Goal: Transaction & Acquisition: Purchase product/service

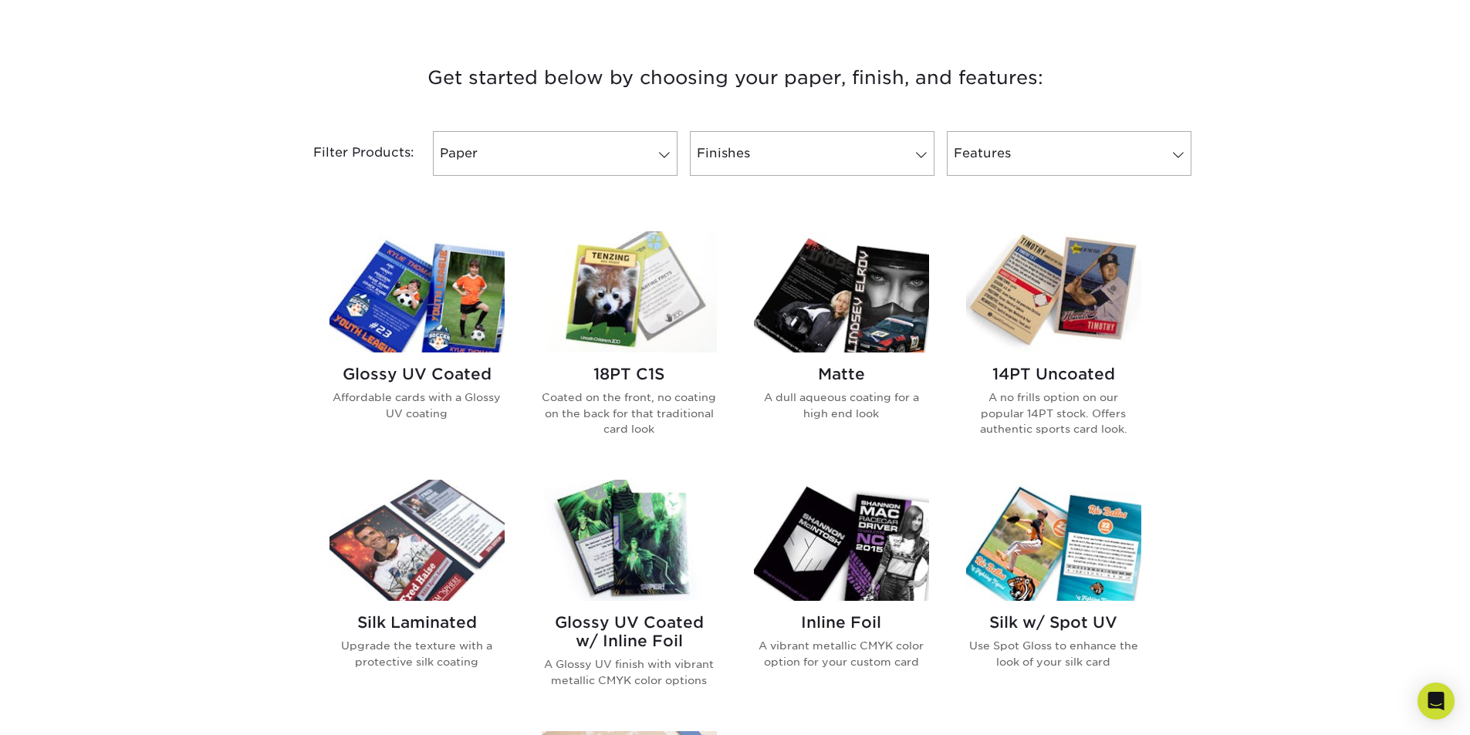
scroll to position [463, 0]
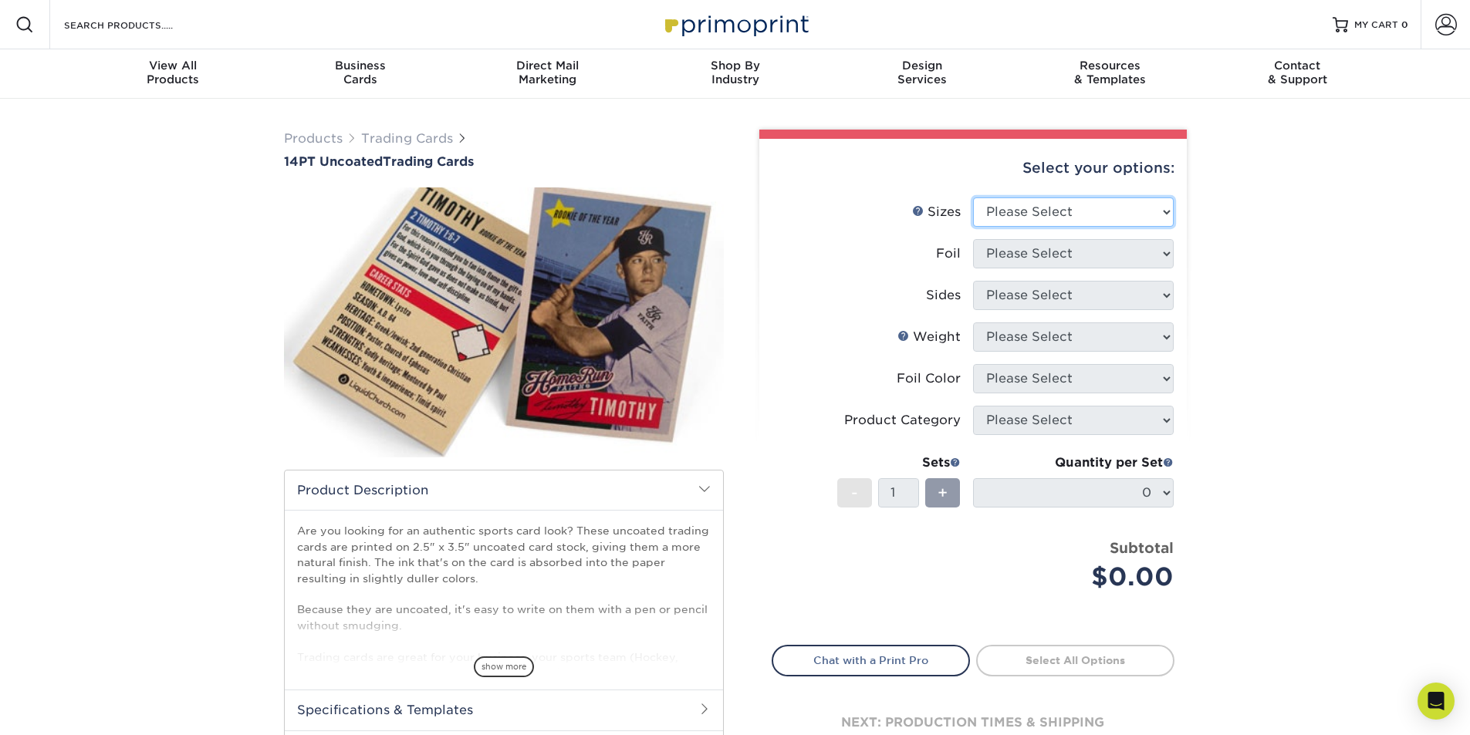
click at [1015, 218] on select "Please Select 2.5" x 3.5"" at bounding box center [1073, 211] width 201 height 29
select select "2.50x3.50"
click at [973, 197] on select "Please Select 2.5" x 3.5"" at bounding box center [1073, 211] width 201 height 29
click at [1028, 257] on select "Please Select Yes No" at bounding box center [1073, 253] width 201 height 29
select select "1"
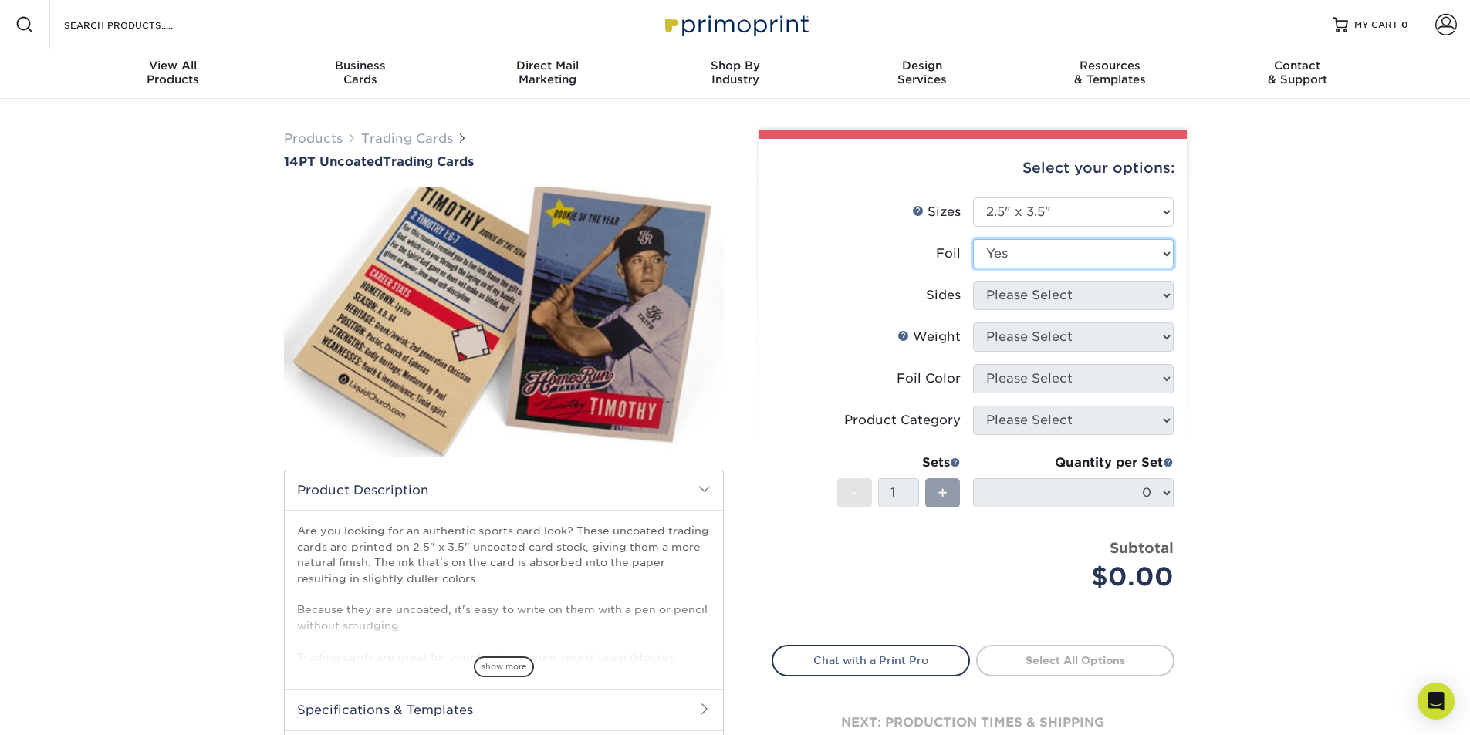
click at [973, 239] on select "Please Select Yes No" at bounding box center [1073, 253] width 201 height 29
click at [1064, 297] on select "Please Select Print Both Sides - Foil Both Sides Print Both Sides - Foil Front …" at bounding box center [1073, 295] width 201 height 29
select select "34527644-b4fd-4ffb-9092-1318eefcd9d9"
click at [973, 281] on select "Please Select Print Both Sides - Foil Both Sides Print Both Sides - Foil Front …" at bounding box center [1073, 295] width 201 height 29
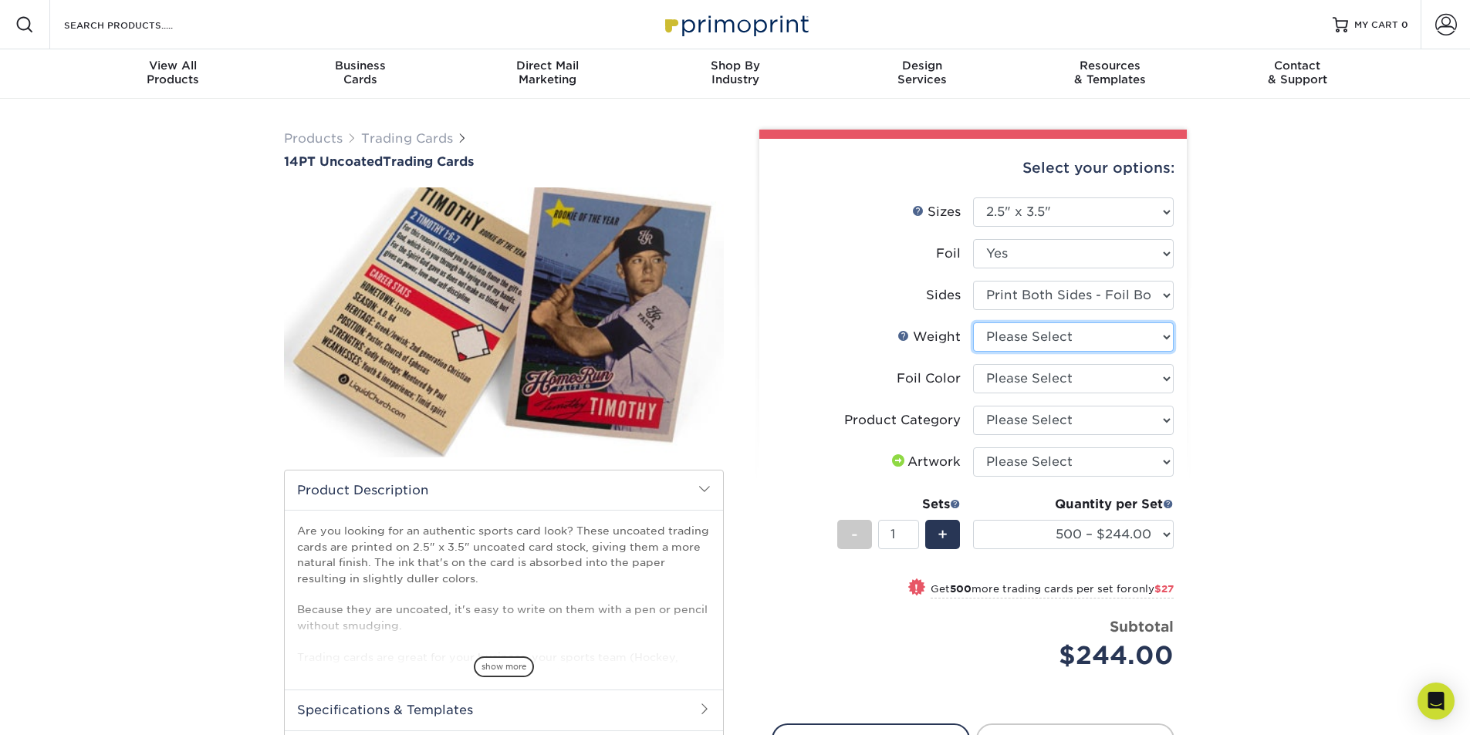
click at [1098, 336] on select "Please Select 14PT Uncoated" at bounding box center [1073, 336] width 201 height 29
select select "14PT Uncoated"
click at [973, 322] on select "Please Select 14PT Uncoated" at bounding box center [1073, 336] width 201 height 29
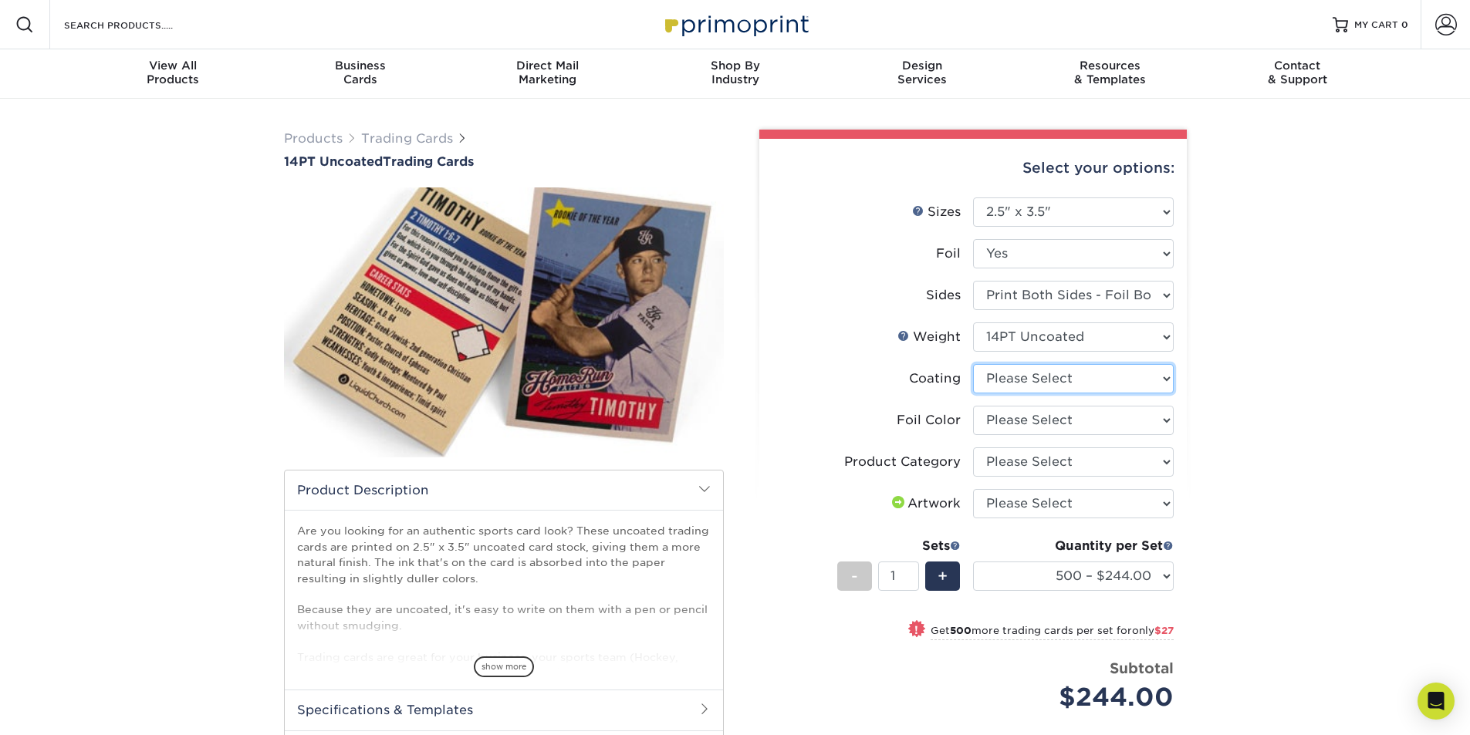
click at [1112, 380] on select at bounding box center [1073, 378] width 201 height 29
select select "3e7618de-abca-4bda-9f97-8b9129e913d8"
click at [973, 364] on select at bounding box center [1073, 378] width 201 height 29
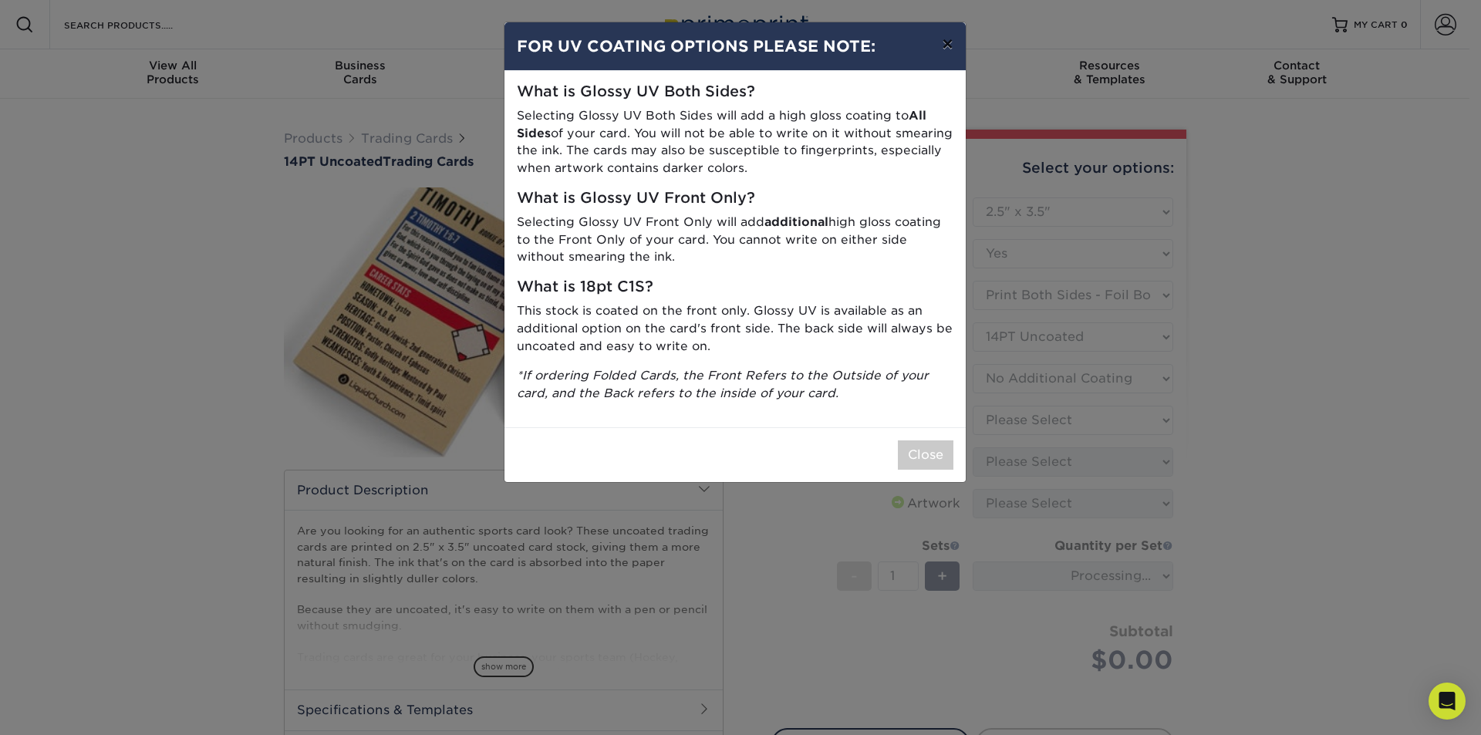
click at [949, 35] on button "×" at bounding box center [947, 43] width 35 height 43
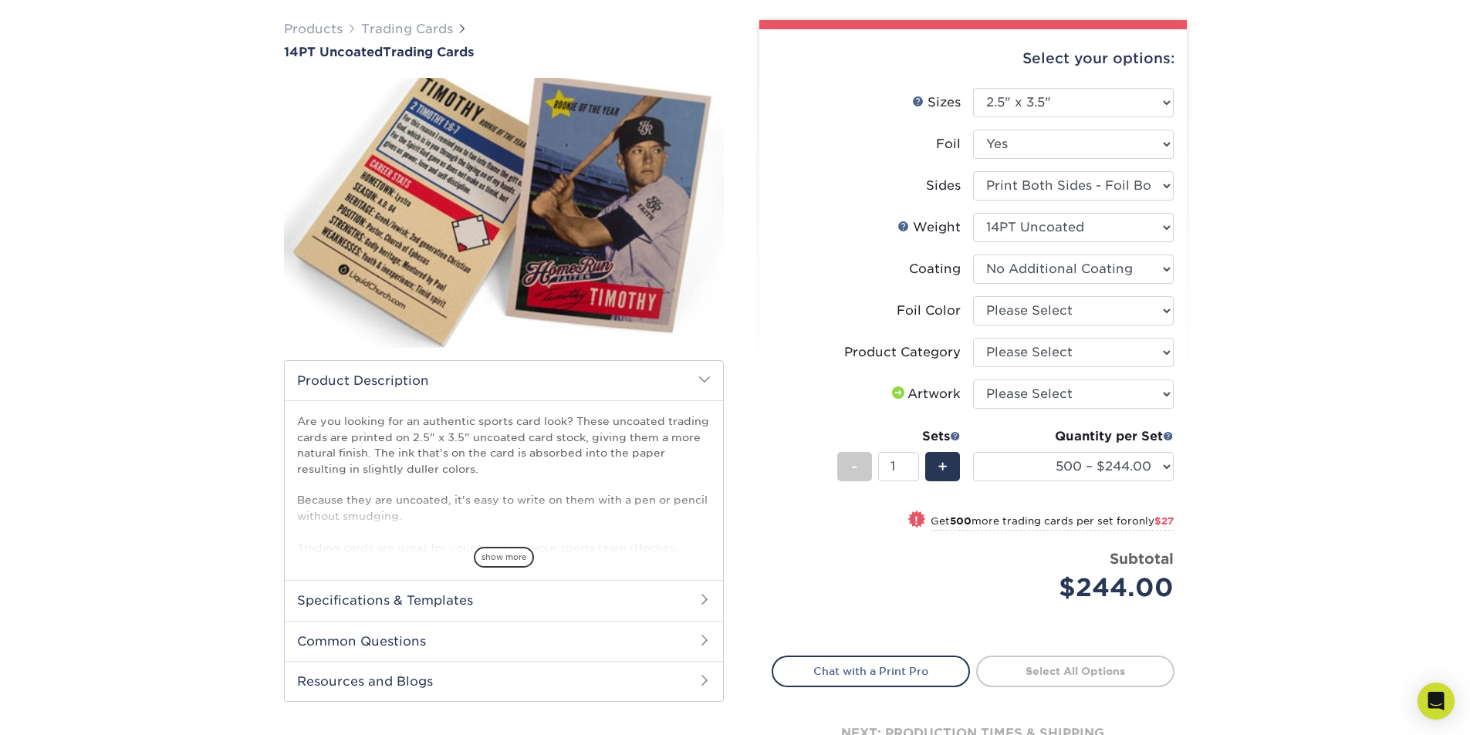
scroll to position [154, 0]
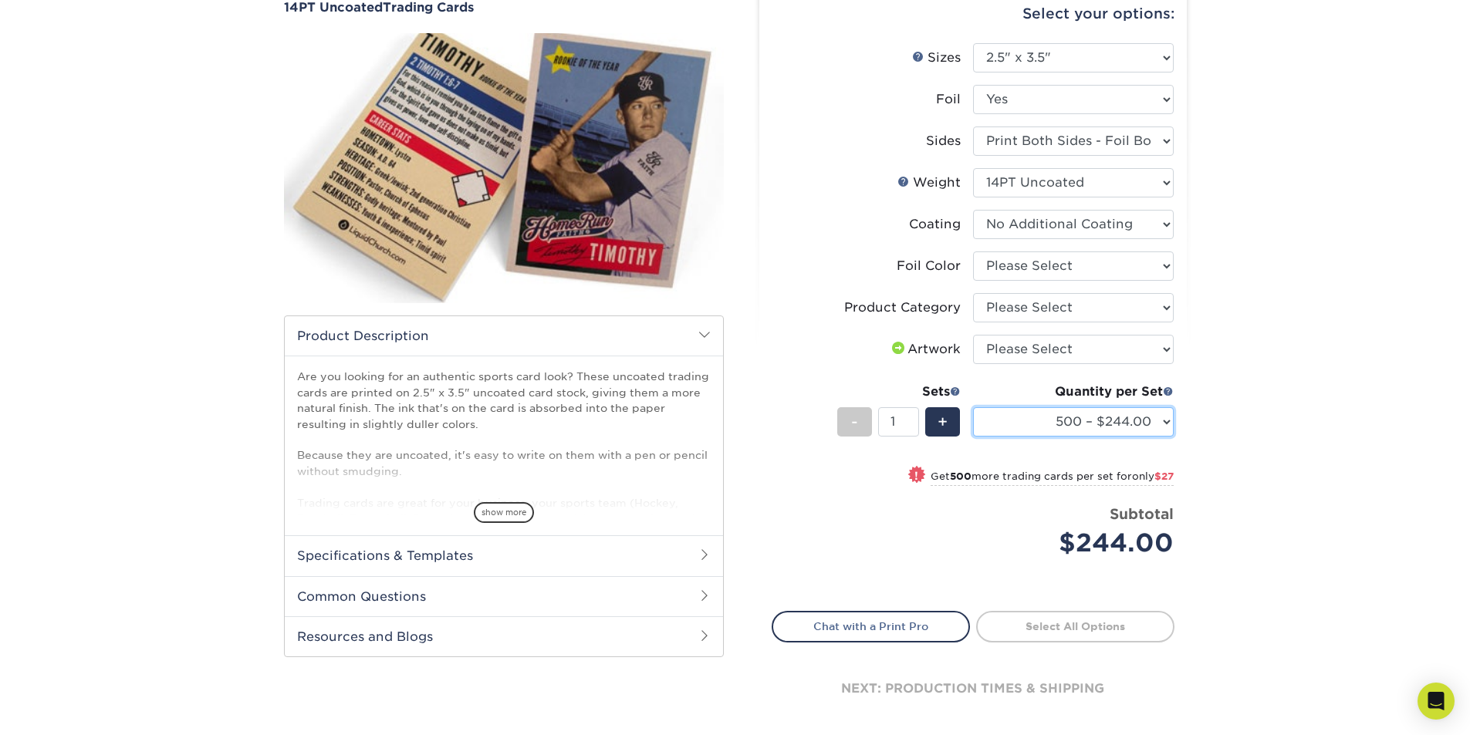
click at [1118, 427] on select "500 – $244.00 1000 – $271.00 2500 – $621.00 5000 – $1159.00" at bounding box center [1073, 421] width 201 height 29
drag, startPoint x: 1118, startPoint y: 427, endPoint x: 1198, endPoint y: 436, distance: 80.7
click at [1118, 427] on select "500 – $244.00 1000 – $271.00 2500 – $621.00 5000 – $1159.00" at bounding box center [1073, 421] width 201 height 29
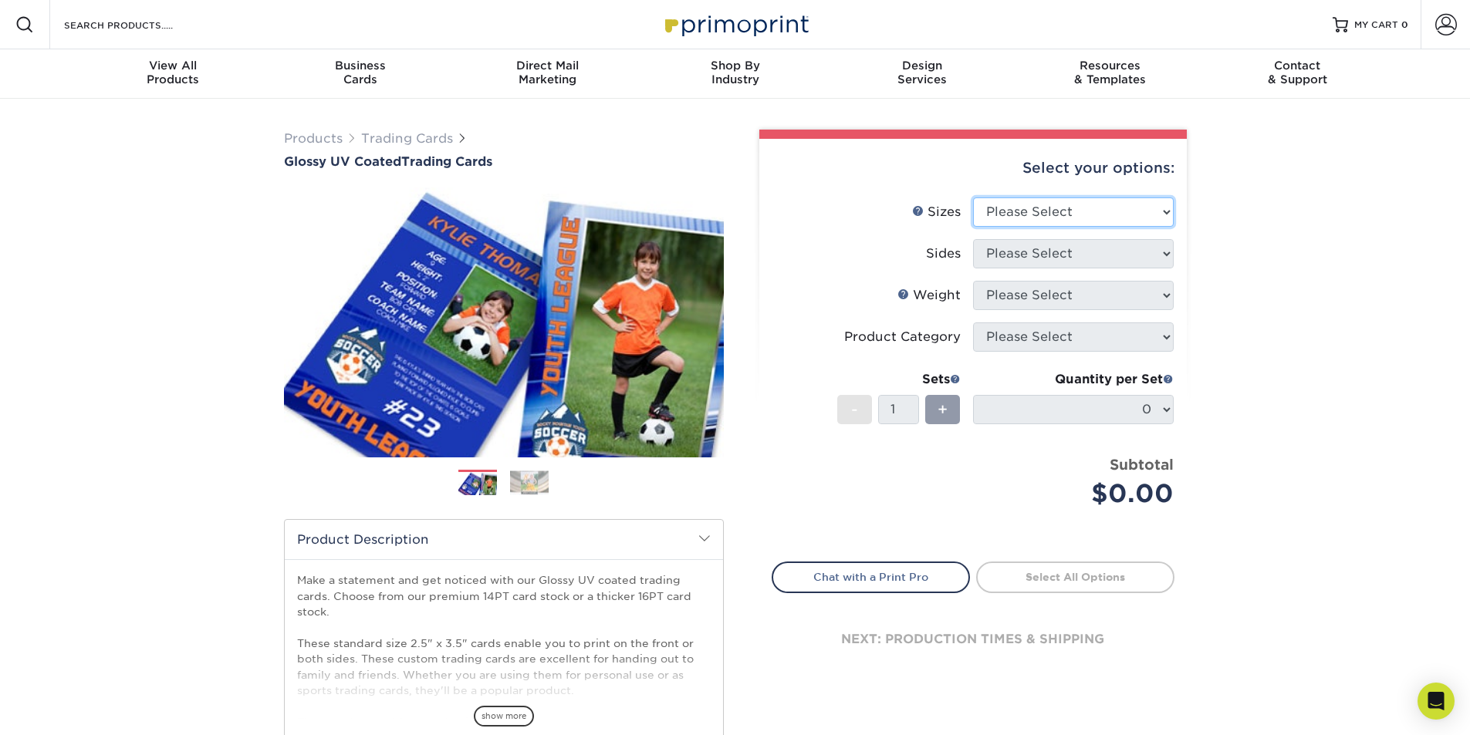
click at [1063, 219] on select "Please Select 2.5" x 3.5"" at bounding box center [1073, 211] width 201 height 29
select select "2.50x3.50"
click at [973, 197] on select "Please Select 2.5" x 3.5"" at bounding box center [1073, 211] width 201 height 29
click at [1058, 265] on select "Please Select Print Both Sides Print Front Only" at bounding box center [1073, 253] width 201 height 29
select select "13abbda7-1d64-4f25-8bb2-c179b224825d"
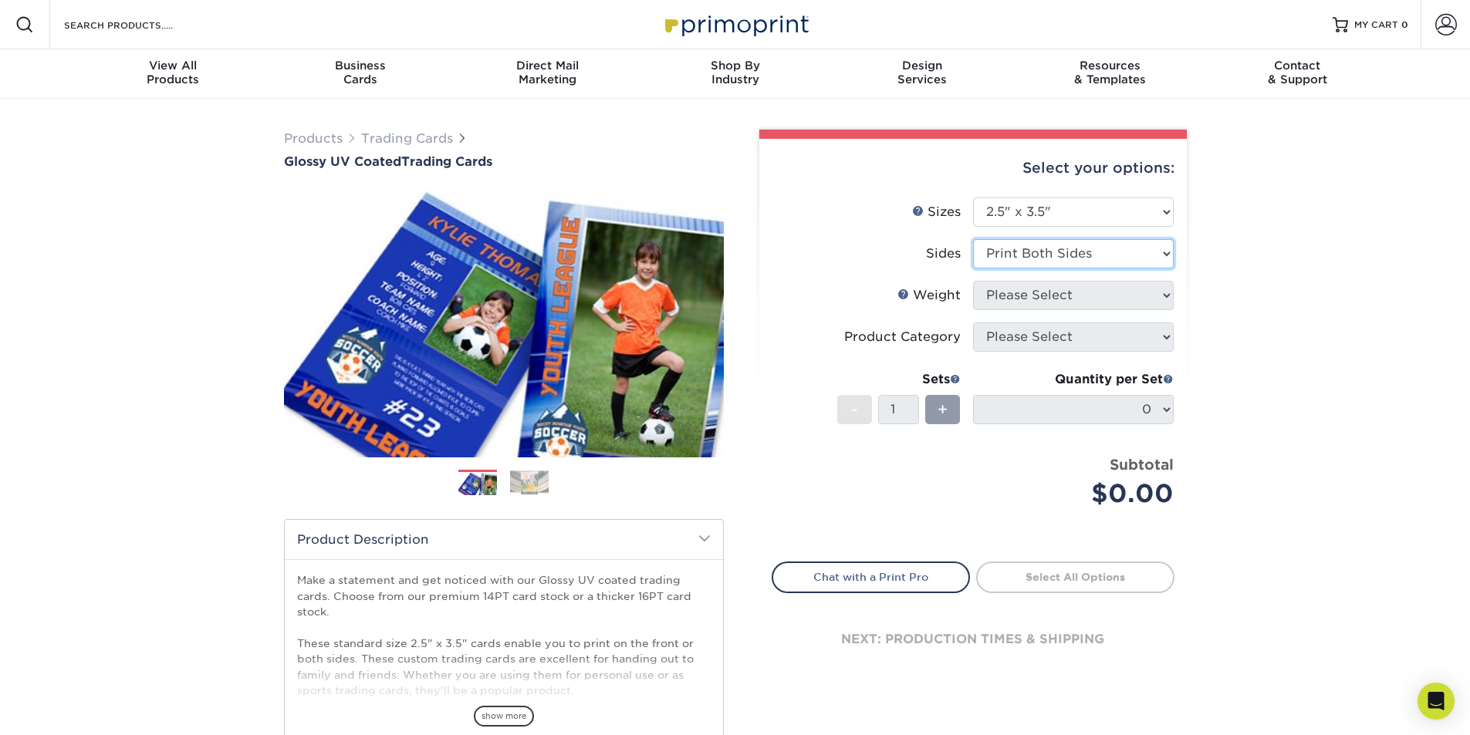
click at [973, 239] on select "Please Select Print Both Sides Print Front Only" at bounding box center [1073, 253] width 201 height 29
click at [1115, 305] on select "Please Select 16PT 14PT 18PT C1S" at bounding box center [1073, 295] width 201 height 29
select select "14PT"
click at [973, 281] on select "Please Select 16PT 14PT 18PT C1S" at bounding box center [1073, 295] width 201 height 29
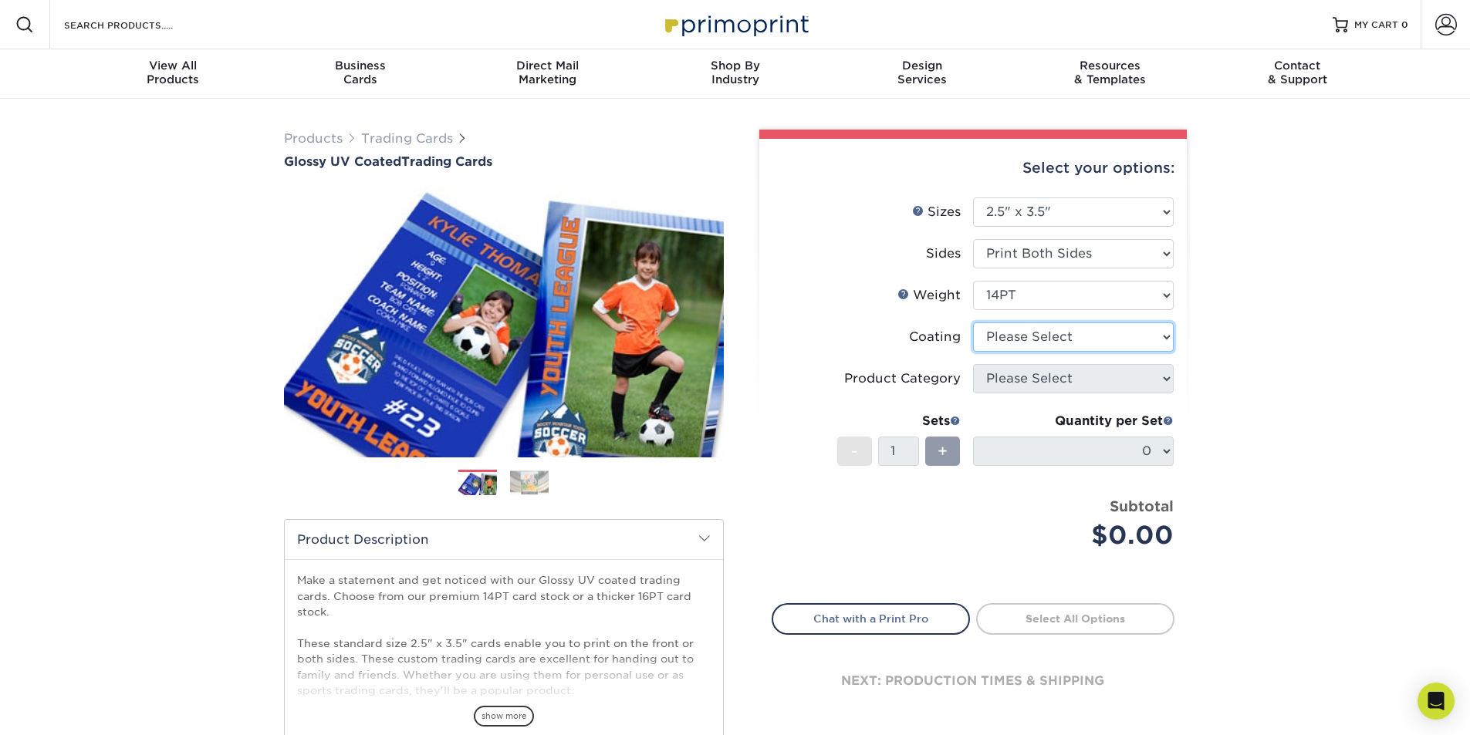
click at [1088, 343] on select at bounding box center [1073, 336] width 201 height 29
select select "ae367451-b2b8-45df-a344-0f05b6a12993"
click at [973, 322] on select at bounding box center [1073, 336] width 201 height 29
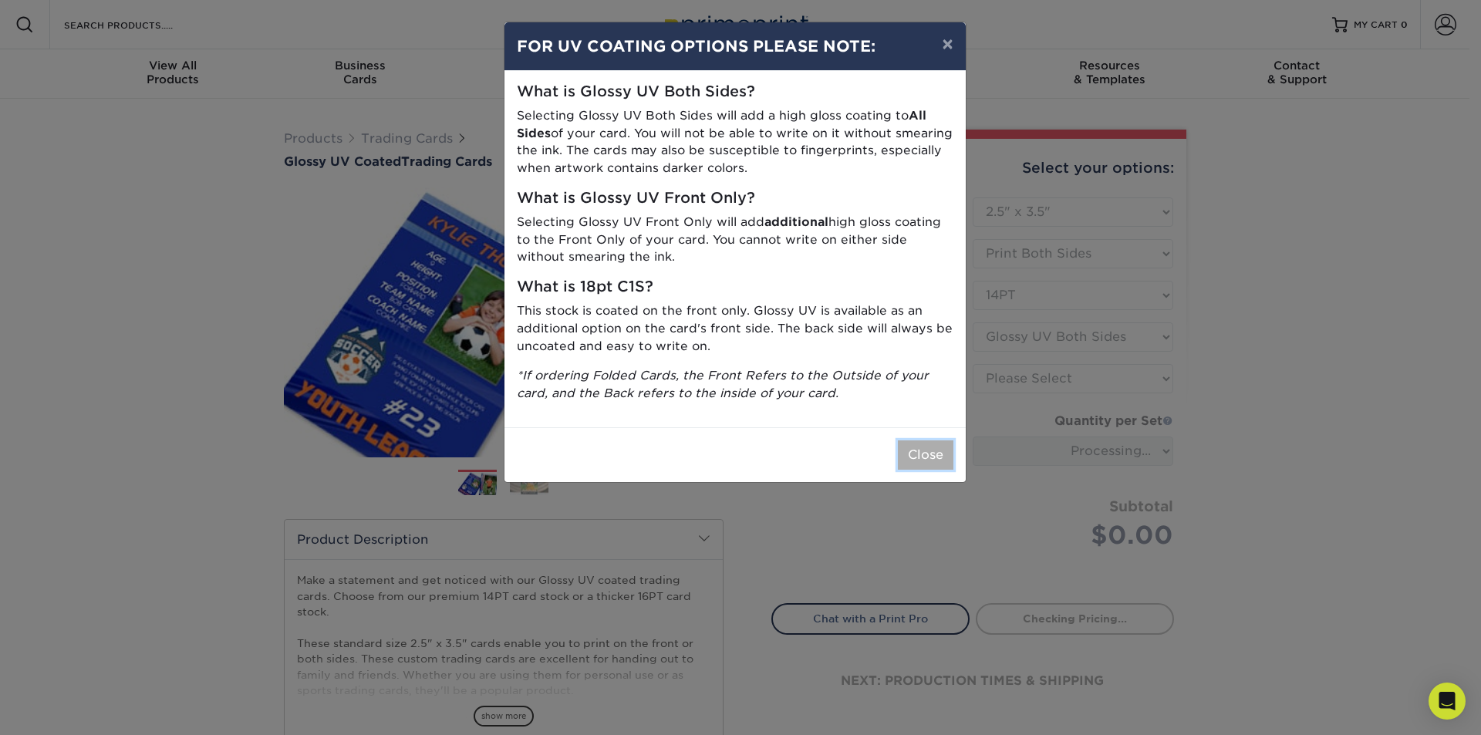
click at [915, 462] on button "Close" at bounding box center [926, 454] width 56 height 29
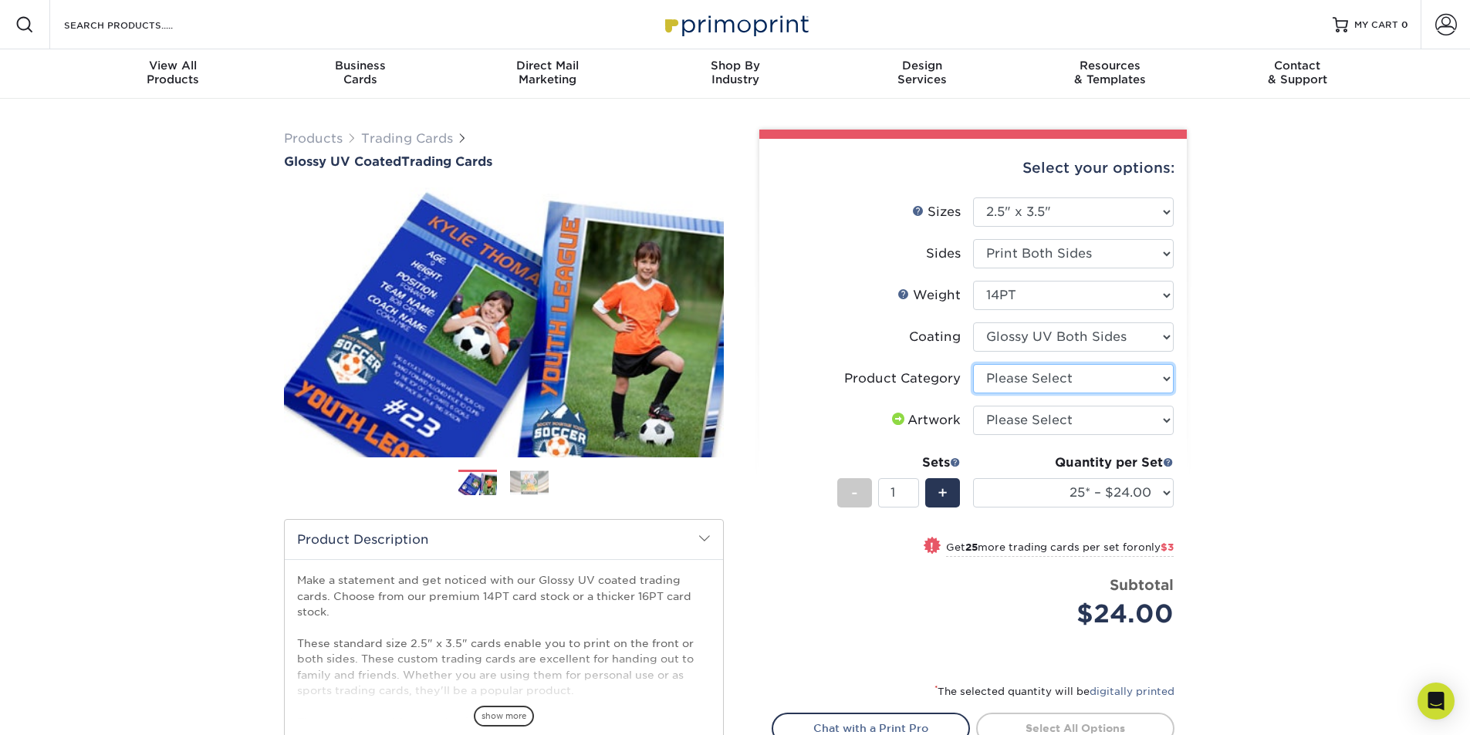
click at [1068, 382] on select "Please Select Trading Cards" at bounding box center [1073, 378] width 201 height 29
select select "c2f9bce9-36c2-409d-b101-c29d9d031e18"
click at [973, 364] on select "Please Select Trading Cards" at bounding box center [1073, 378] width 201 height 29
click at [1078, 417] on select "Please Select I will upload files I need a design - $100" at bounding box center [1073, 420] width 201 height 29
select select "upload"
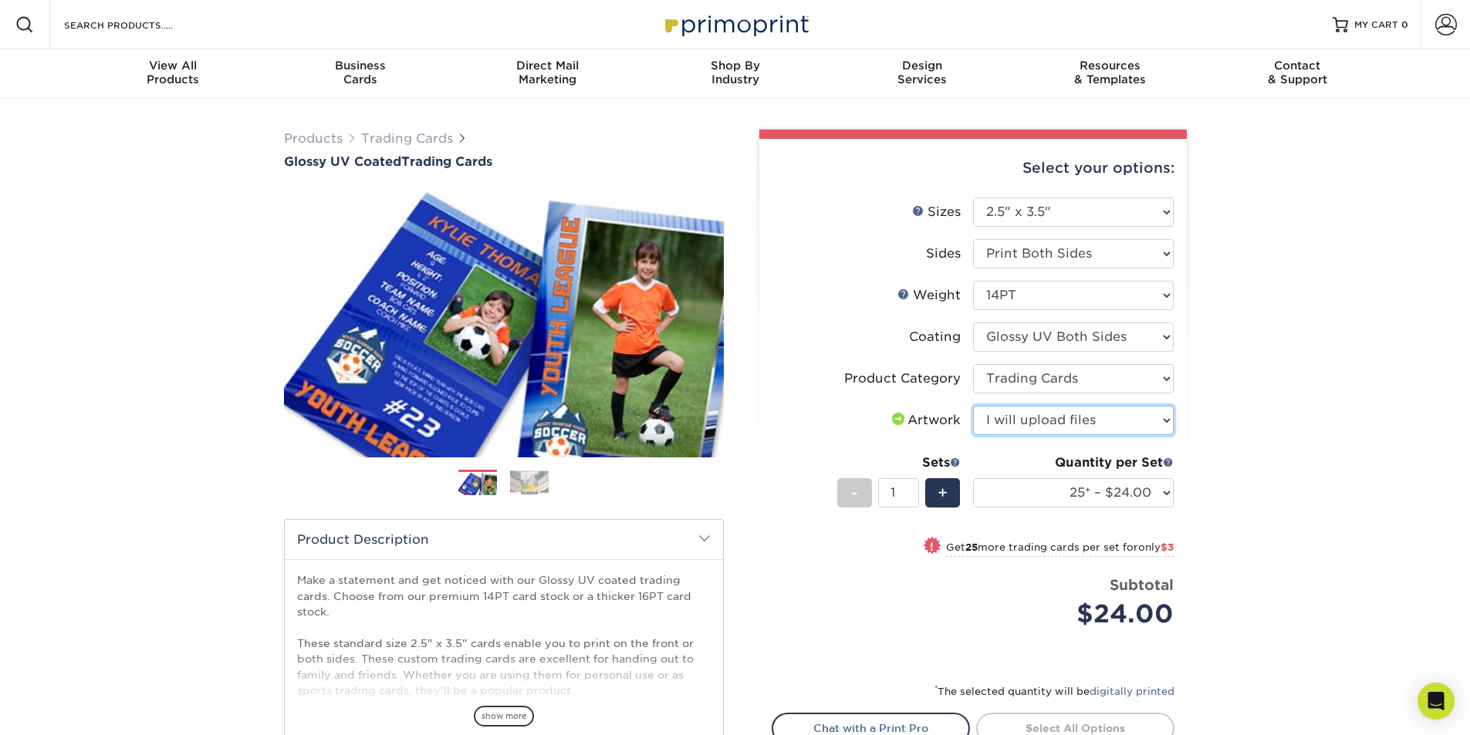
click at [973, 406] on select "Please Select I will upload files I need a design - $100" at bounding box center [1073, 420] width 201 height 29
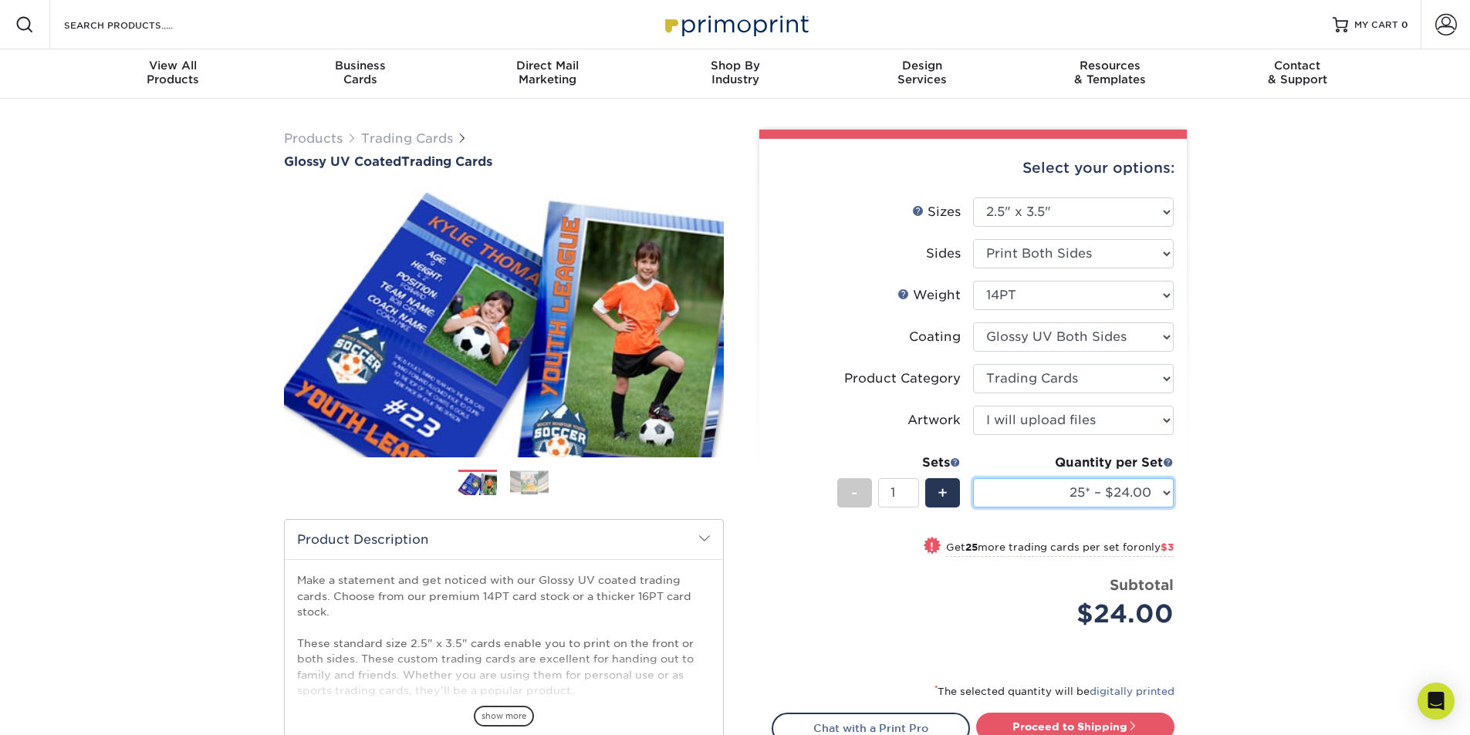
click at [1083, 491] on select "25* – $24.00 50* – $27.00 75* – $34.00 100* – $37.00 250* – $48.00 500 – $59.00…" at bounding box center [1073, 492] width 201 height 29
click at [1094, 491] on select "25* – $24.00 50* – $27.00 75* – $34.00 100* – $37.00 250* – $48.00 500 – $59.00…" at bounding box center [1073, 492] width 201 height 29
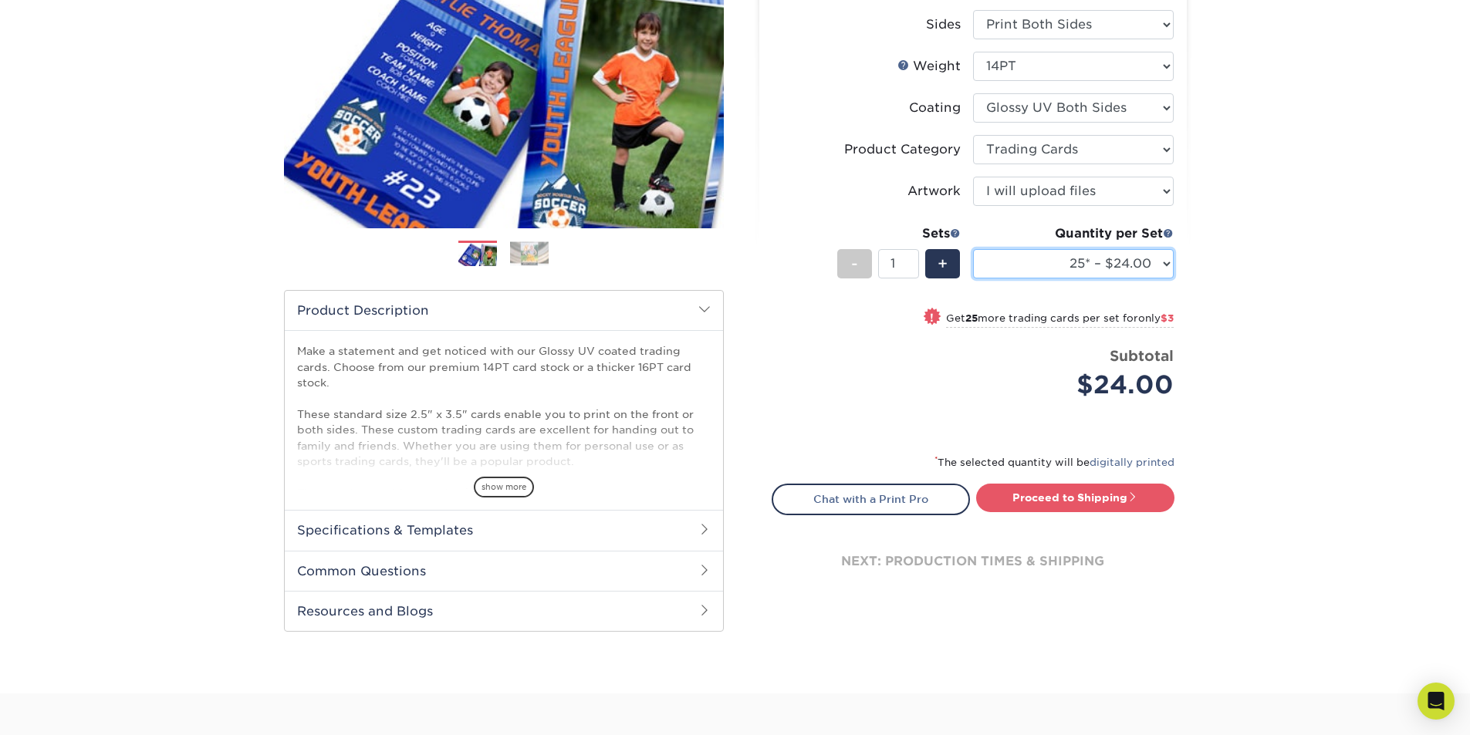
scroll to position [231, 0]
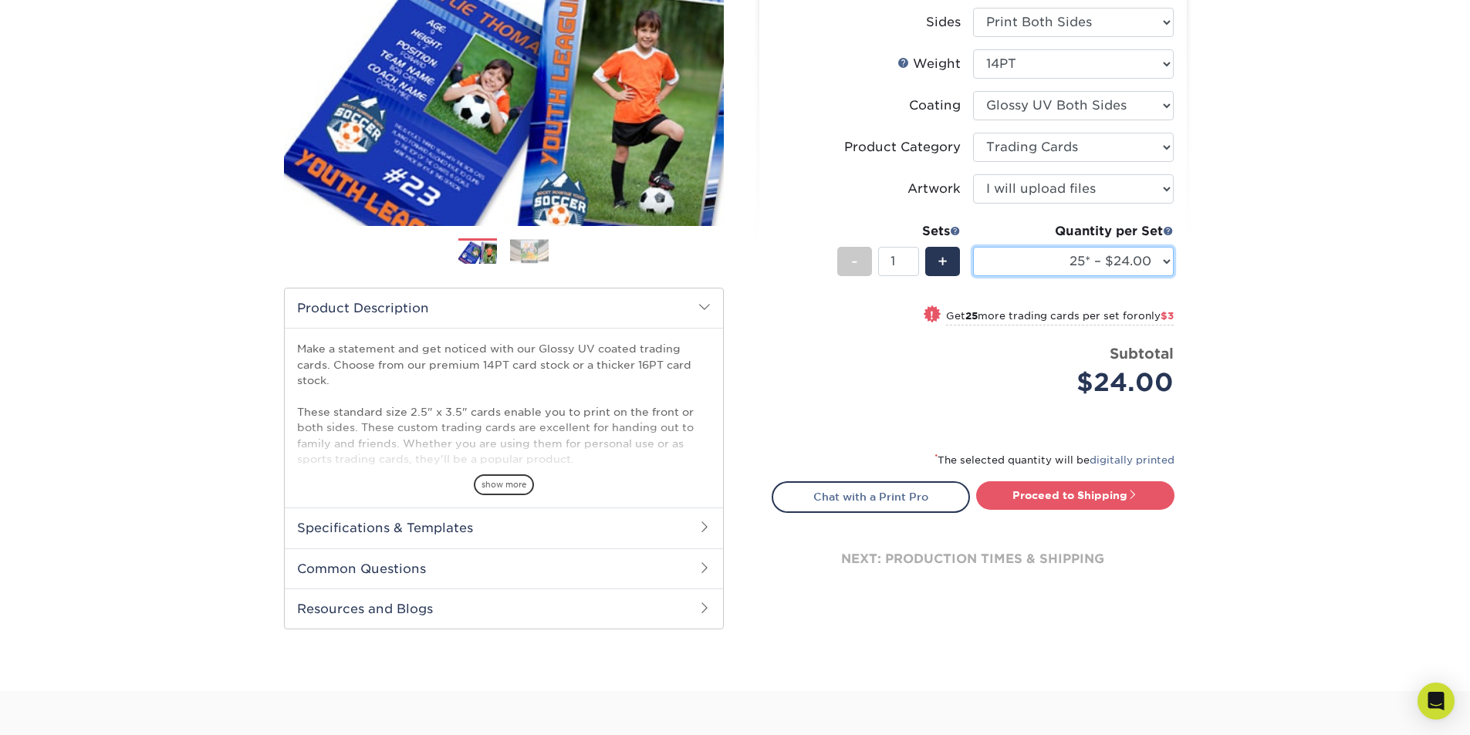
click at [1107, 265] on select "25* – $24.00 50* – $27.00 75* – $34.00 100* – $37.00 250* – $48.00 500 – $59.00…" at bounding box center [1073, 261] width 201 height 29
select select "50* – $27.00"
click at [973, 247] on select "25* – $24.00 50* – $27.00 75* – $34.00 100* – $37.00 250* – $48.00 500 – $59.00…" at bounding box center [1073, 261] width 201 height 29
click at [1240, 309] on div "Products Trading Cards Glossy UV Coated Trading Cards Previous Next /" at bounding box center [735, 279] width 1470 height 824
click at [1104, 500] on link "Proceed to Shipping" at bounding box center [1075, 495] width 198 height 28
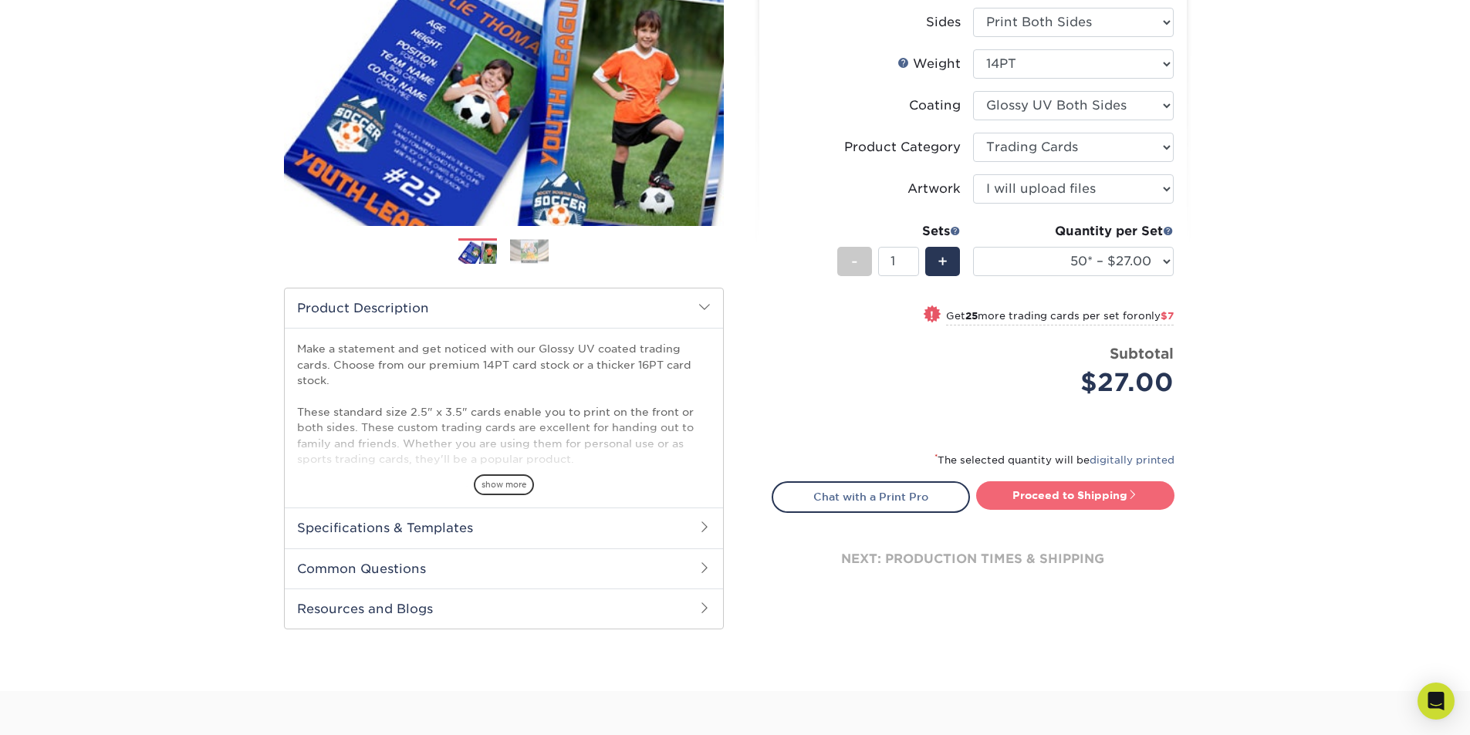
type input "Set 1"
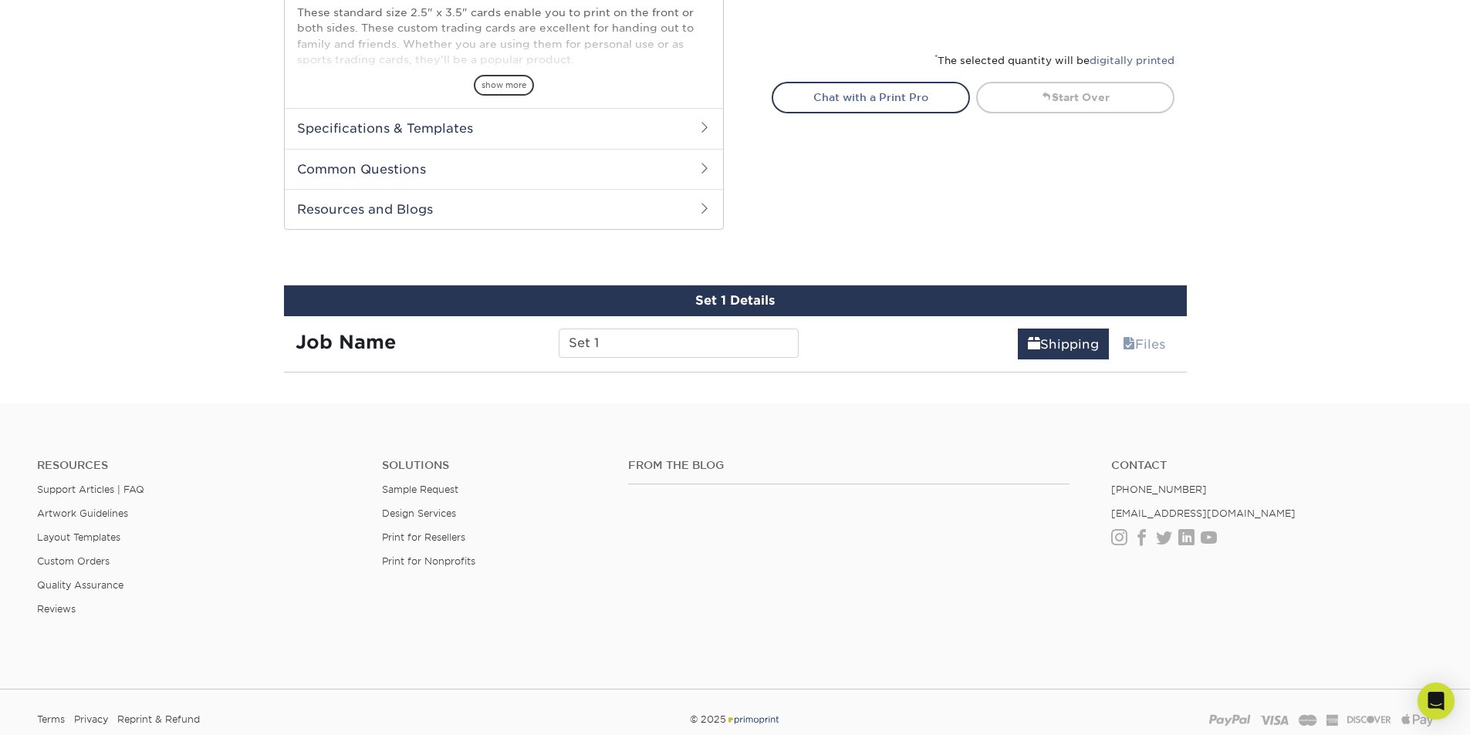
scroll to position [785, 0]
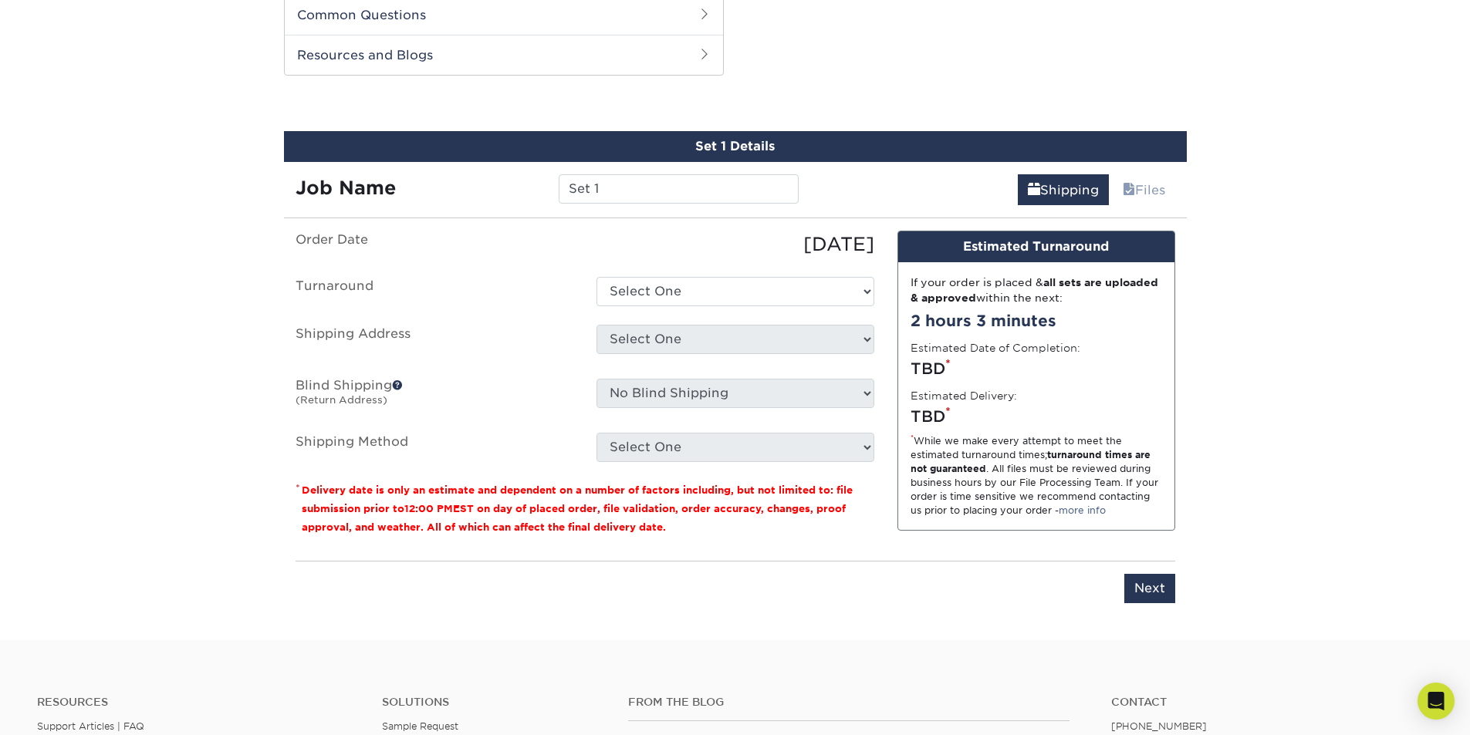
click at [806, 309] on ul "Order Date 10/15/2025 Turnaround Select One 2-4 Business Days 2 Day Next Busine…" at bounding box center [584, 346] width 579 height 231
click at [802, 289] on select "Select One 2-4 Business Days 2 Day Next Business Day" at bounding box center [735, 291] width 278 height 29
select select "bac56d6d-22d2-433e-bf63-2b748b4027be"
click at [596, 277] on select "Select One 2-4 Business Days 2 Day Next Business Day" at bounding box center [735, 291] width 278 height 29
click at [775, 334] on select "Select One + Add New Address - Login" at bounding box center [735, 339] width 278 height 29
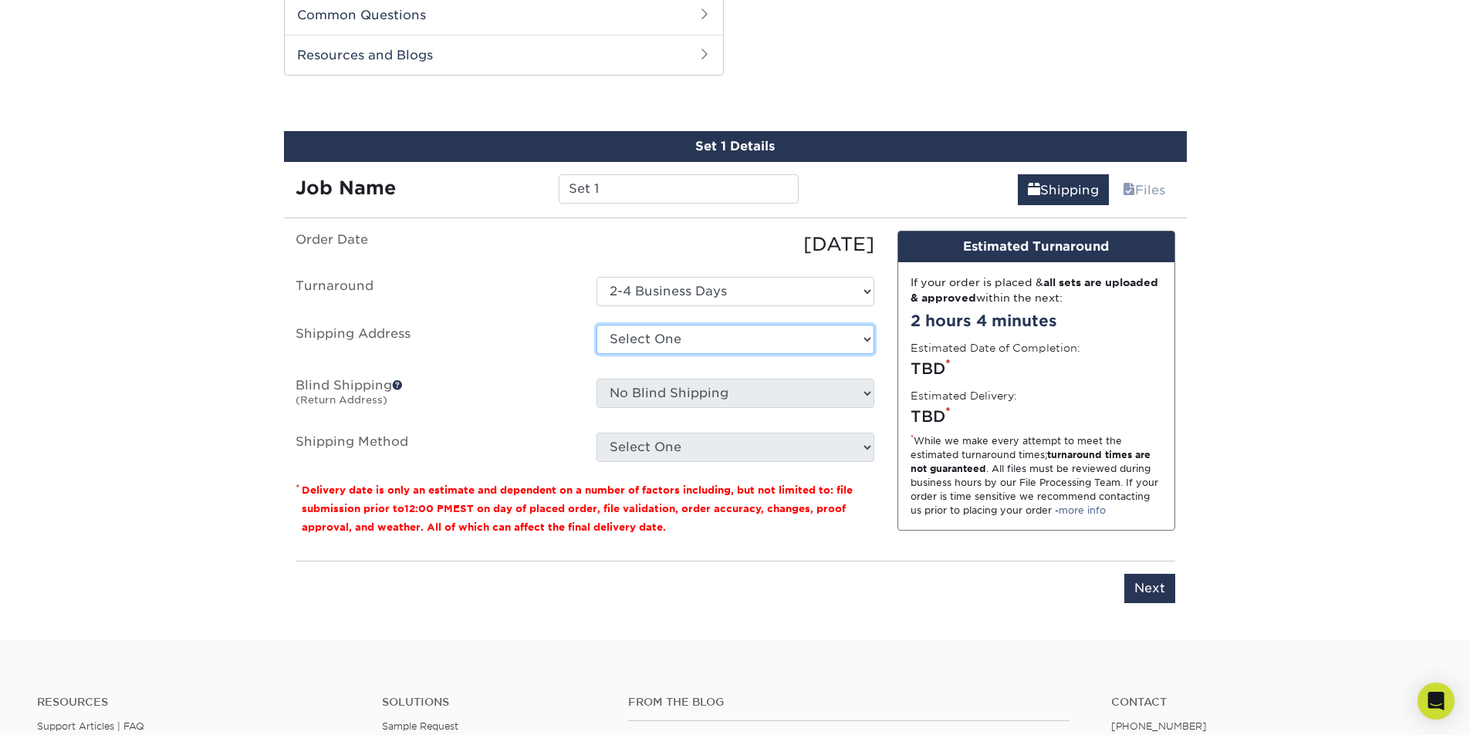
click at [596, 325] on select "Select One + Add New Address - Login" at bounding box center [735, 339] width 278 height 29
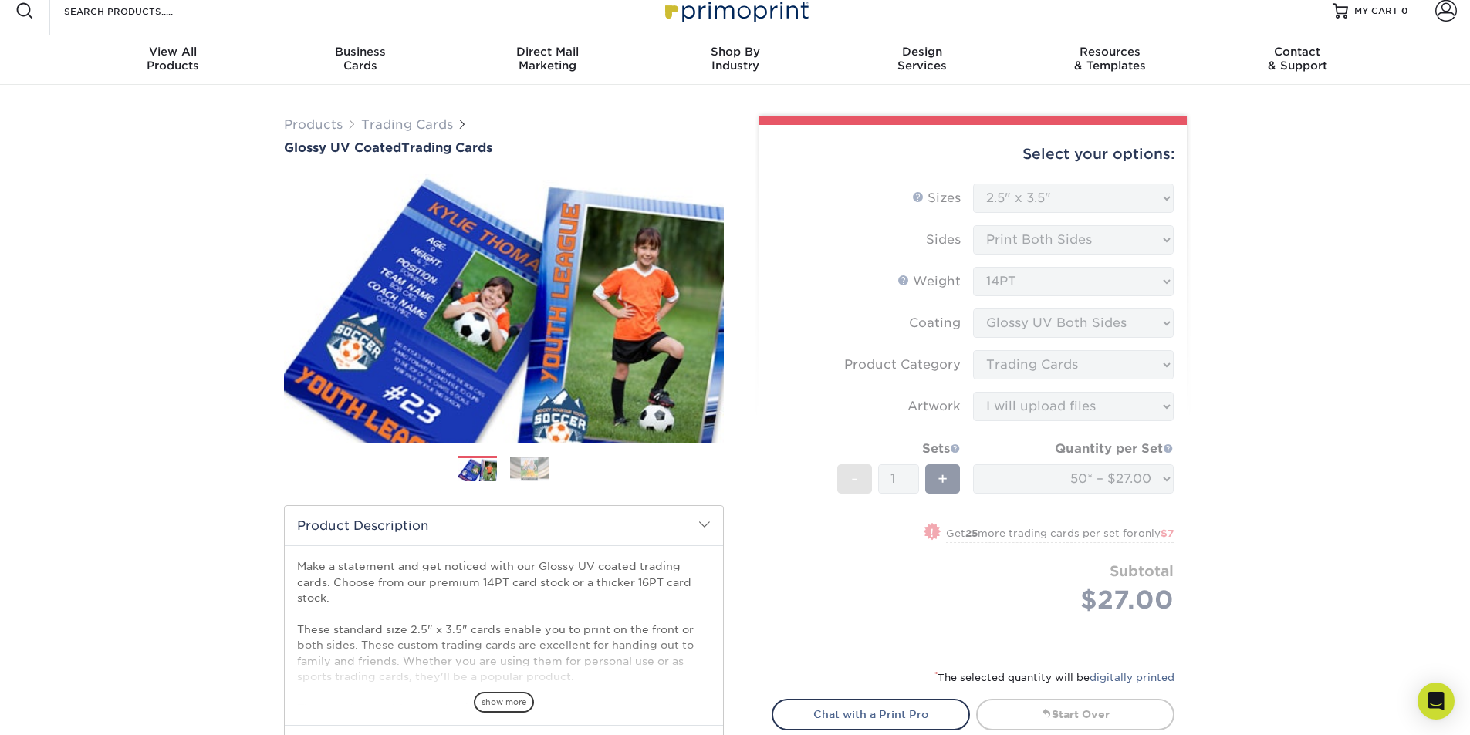
scroll to position [0, 0]
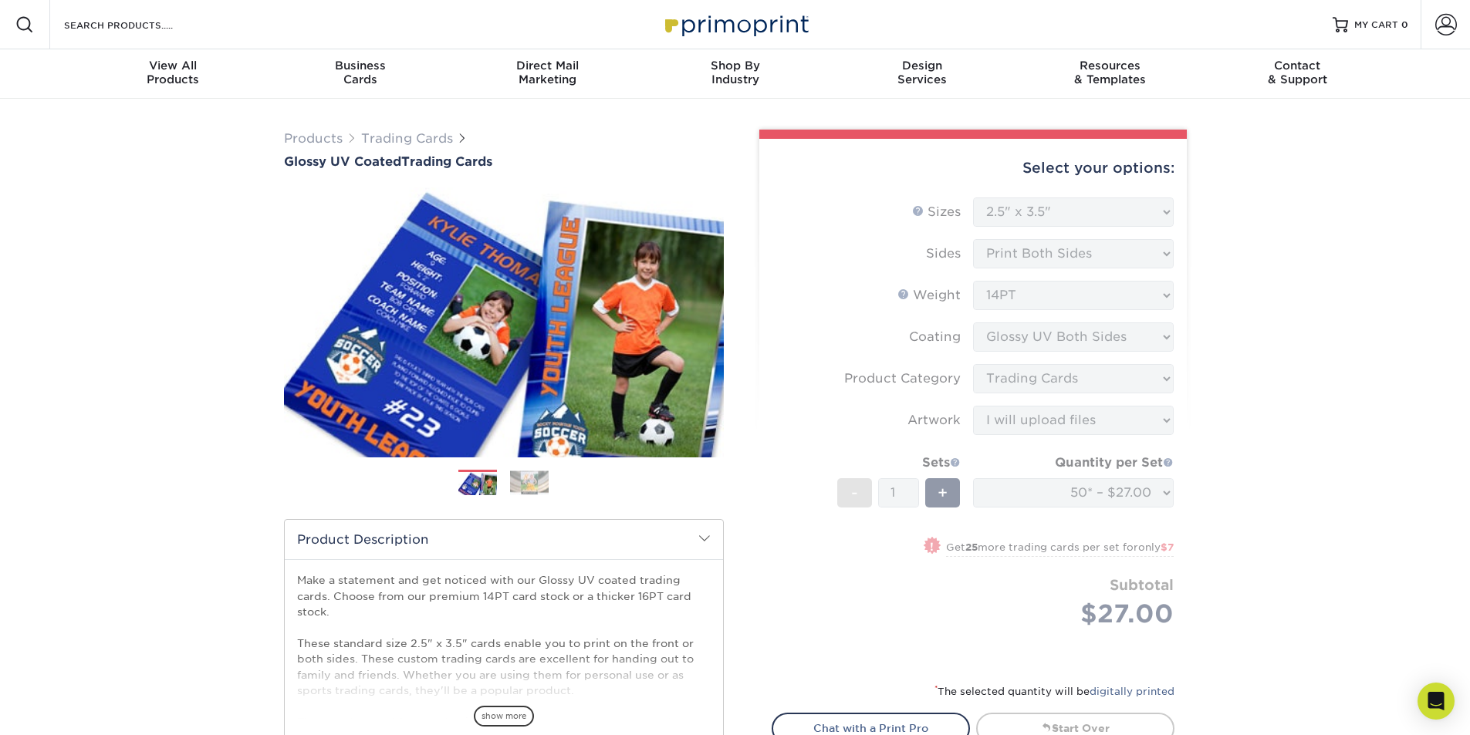
click at [756, 25] on img at bounding box center [735, 24] width 154 height 33
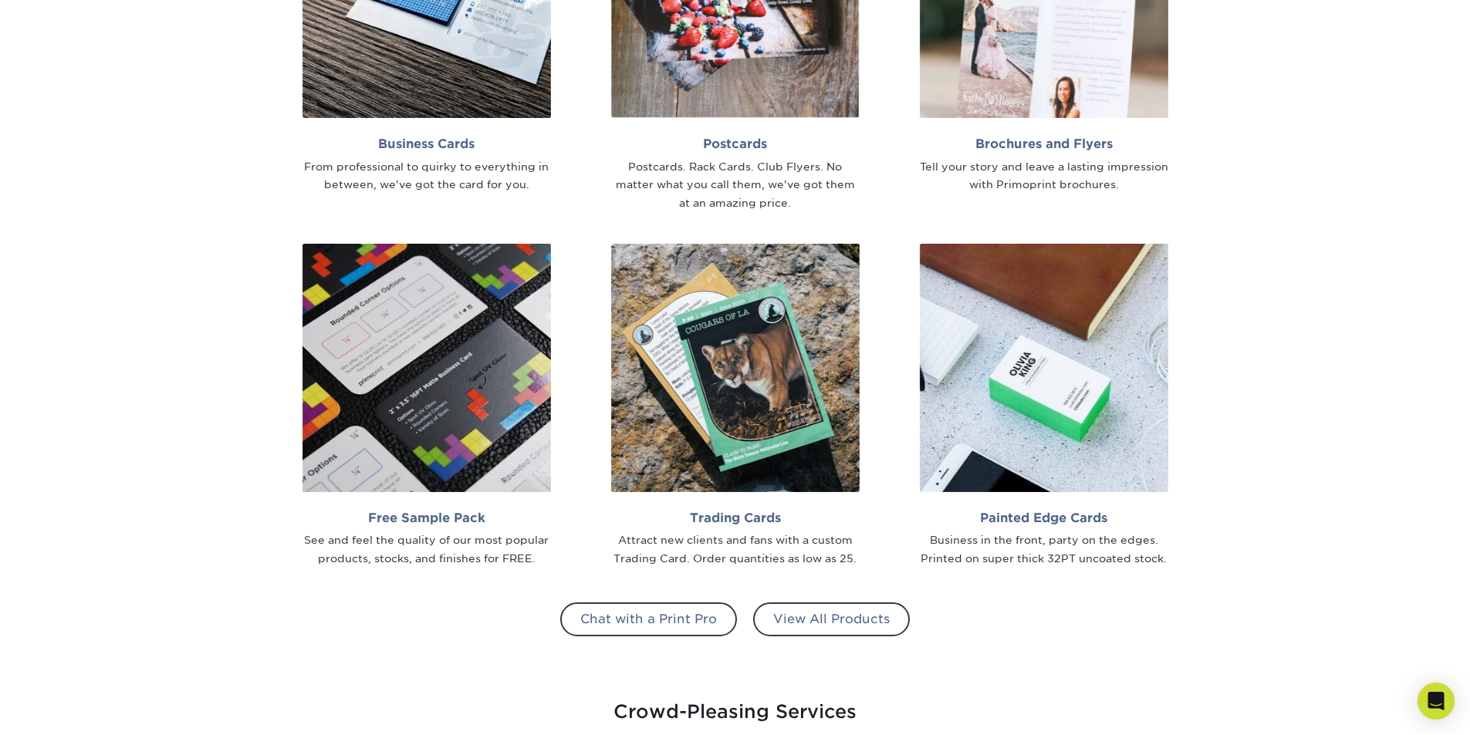
scroll to position [1311, 0]
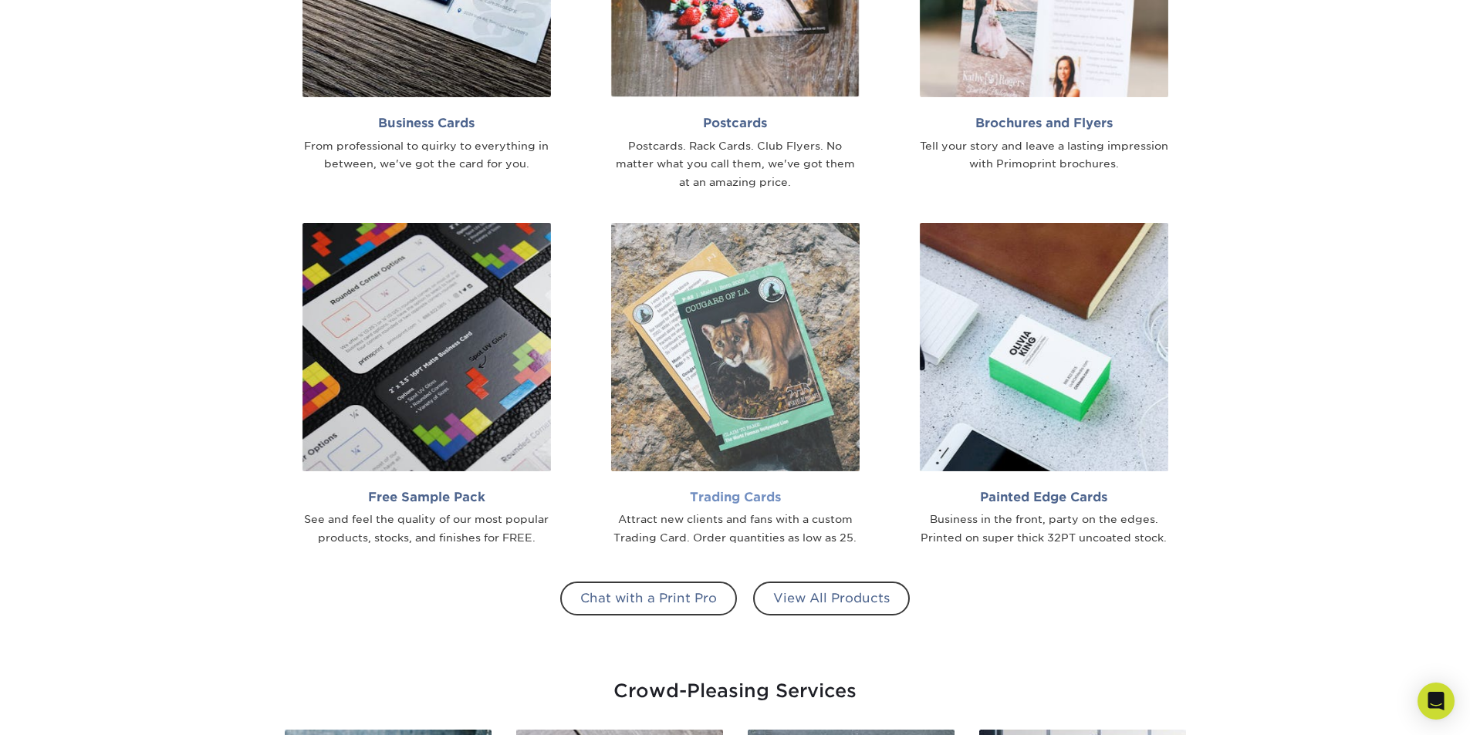
click at [712, 490] on h2 "Trading Cards" at bounding box center [735, 497] width 248 height 15
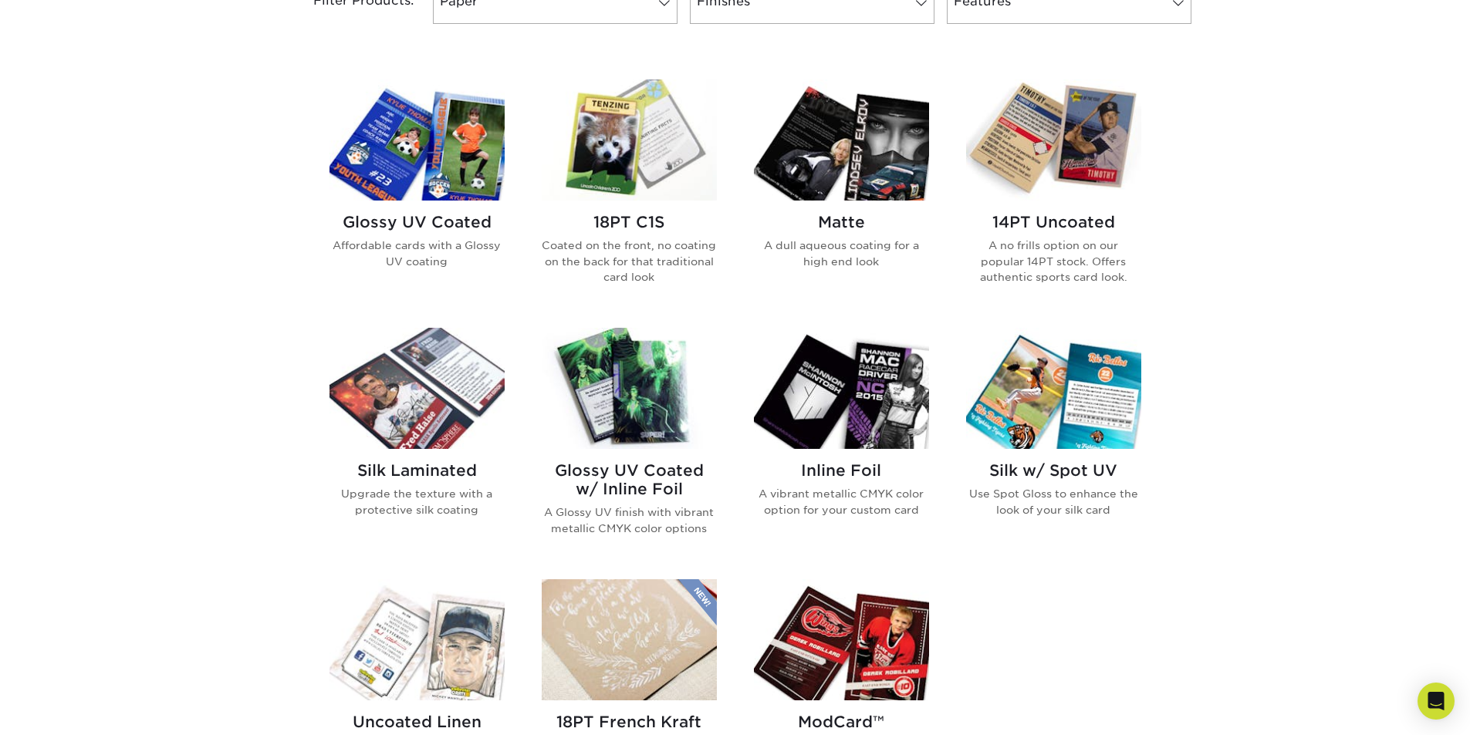
scroll to position [694, 0]
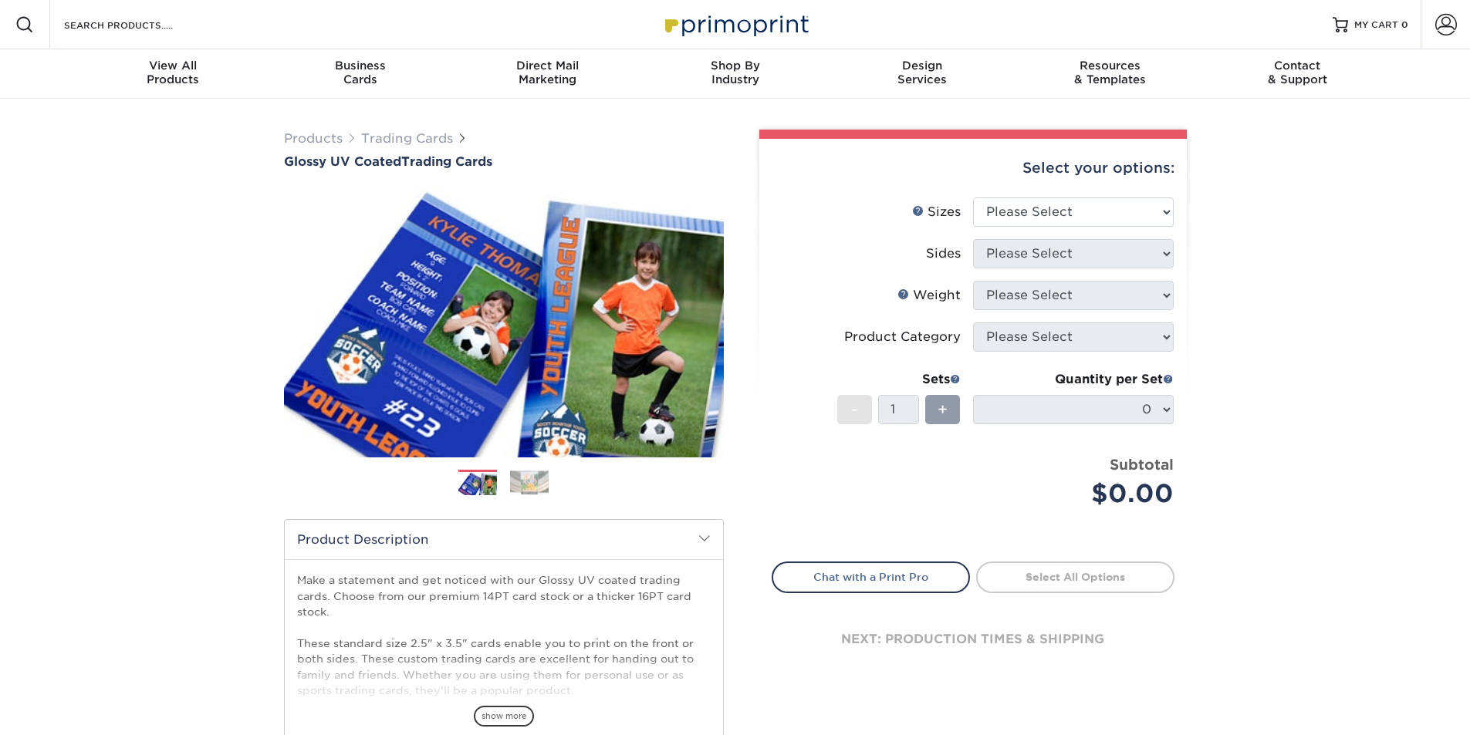
click at [1067, 231] on li "Sizes Help Sizes Please Select 2.5" x 3.5"" at bounding box center [972, 218] width 401 height 42
click at [1067, 219] on select "Please Select 2.5" x 3.5"" at bounding box center [1073, 211] width 201 height 29
click at [973, 197] on select "Please Select 2.5" x 3.5"" at bounding box center [1073, 211] width 201 height 29
click at [1081, 228] on li "Sizes Help Sizes Please Select 2.5" x 3.5"" at bounding box center [972, 218] width 401 height 42
click at [1077, 206] on select "Please Select 2.5" x 3.5"" at bounding box center [1073, 211] width 201 height 29
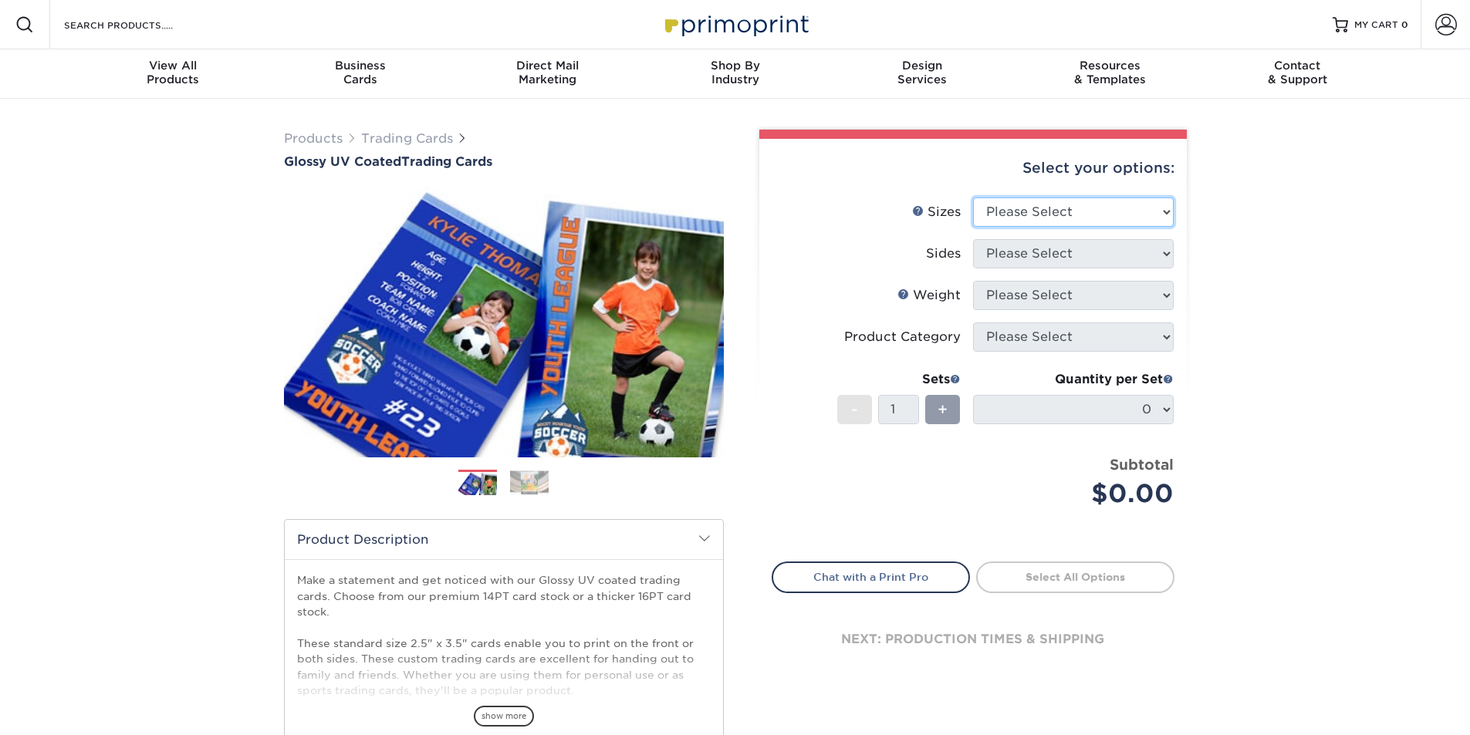
select select "2.50x3.50"
click at [973, 197] on select "Please Select 2.5" x 3.5"" at bounding box center [1073, 211] width 201 height 29
click at [1071, 245] on select "Please Select Print Both Sides Print Front Only" at bounding box center [1073, 253] width 201 height 29
select select "13abbda7-1d64-4f25-8bb2-c179b224825d"
click at [973, 239] on select "Please Select Print Both Sides Print Front Only" at bounding box center [1073, 253] width 201 height 29
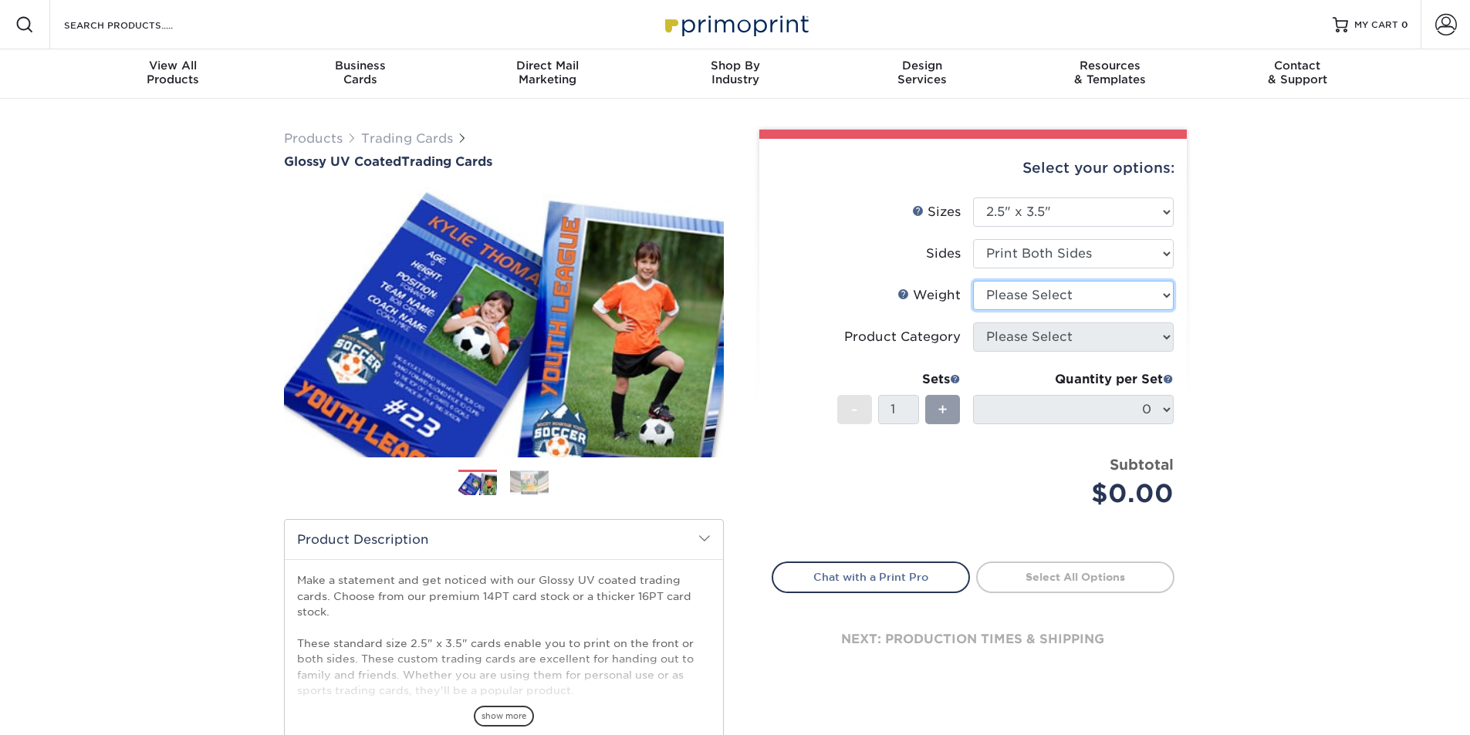
click at [1058, 291] on select "Please Select 16PT 14PT 18PT C1S" at bounding box center [1073, 295] width 201 height 29
select select "14PT"
click at [973, 281] on select "Please Select 16PT 14PT 18PT C1S" at bounding box center [1073, 295] width 201 height 29
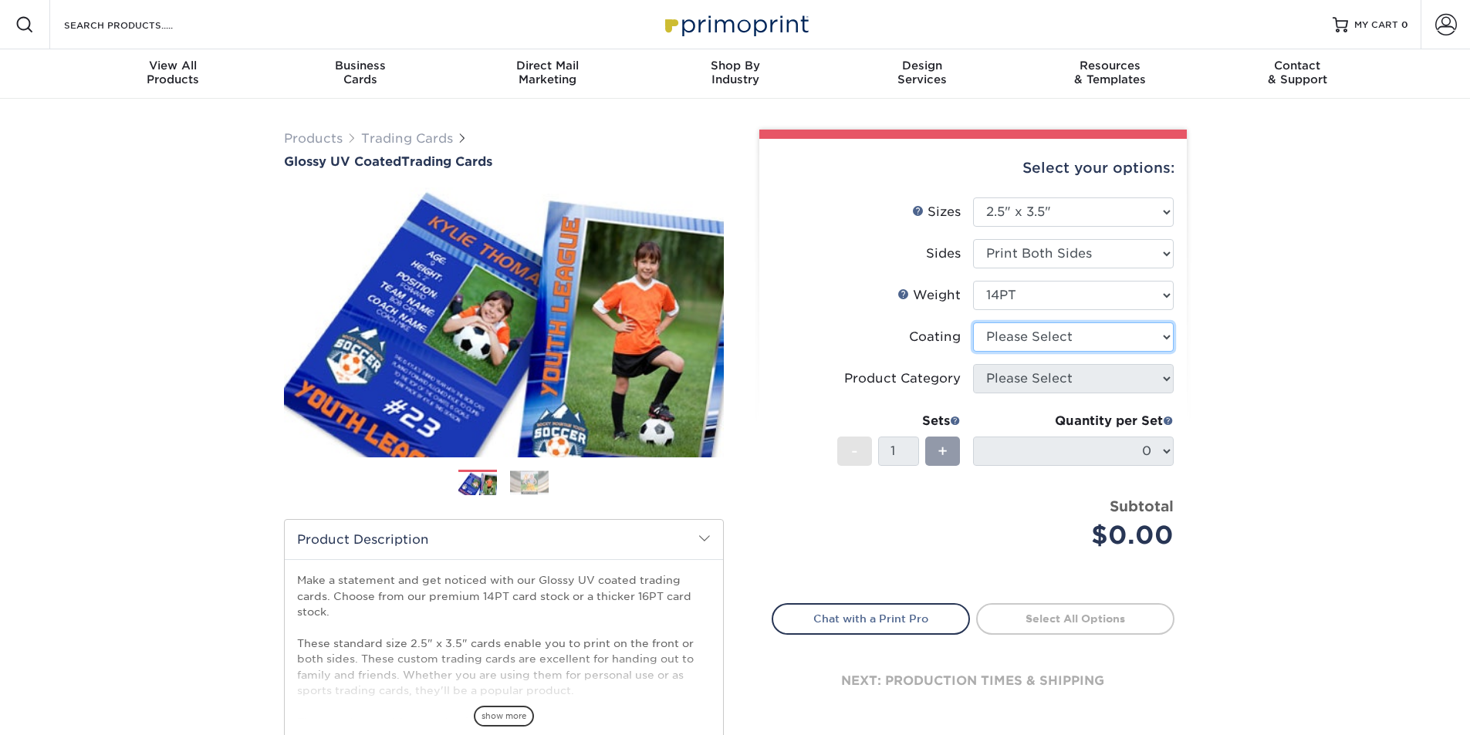
click at [1060, 343] on select at bounding box center [1073, 336] width 201 height 29
select select "1e8116af-acfc-44b1-83dc-8181aa338834"
click at [973, 322] on select at bounding box center [1073, 336] width 201 height 29
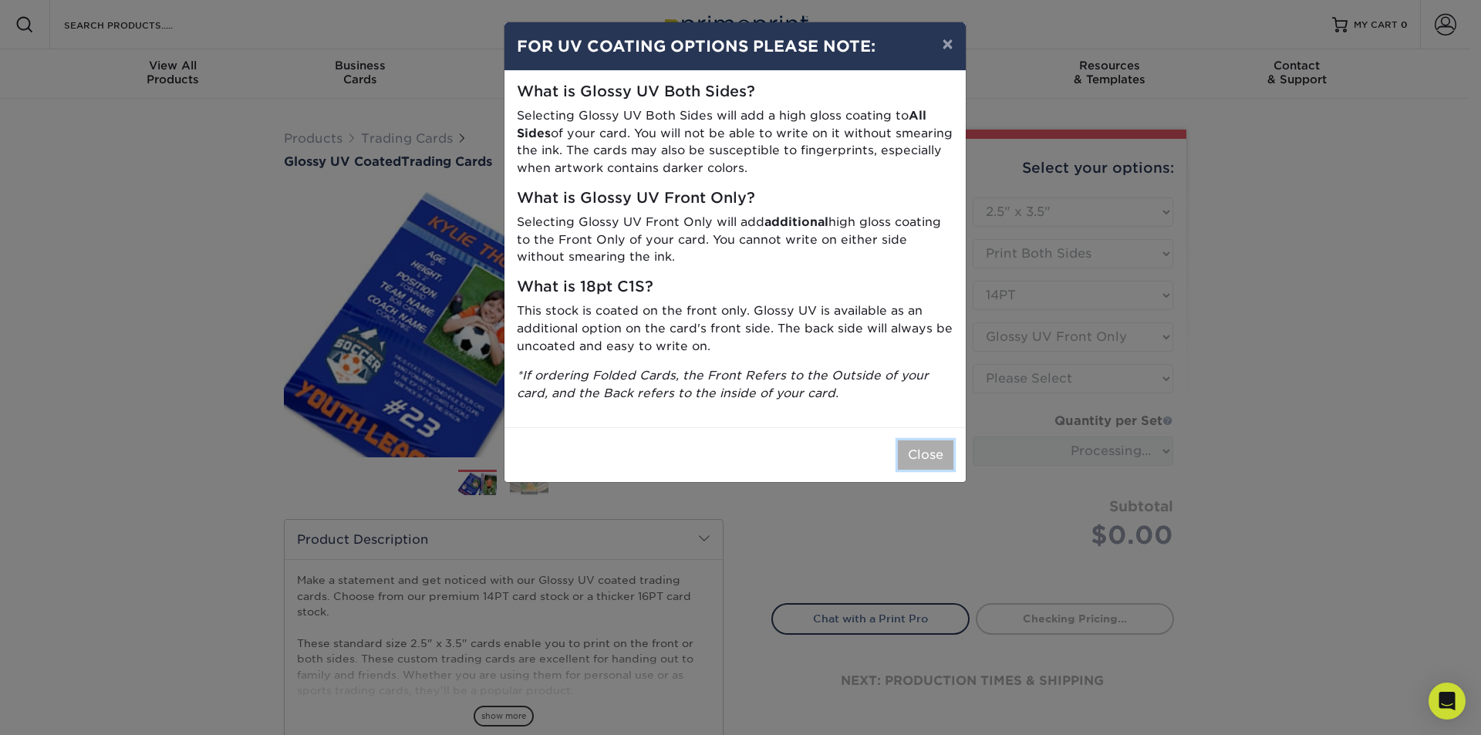
click at [937, 457] on button "Close" at bounding box center [926, 454] width 56 height 29
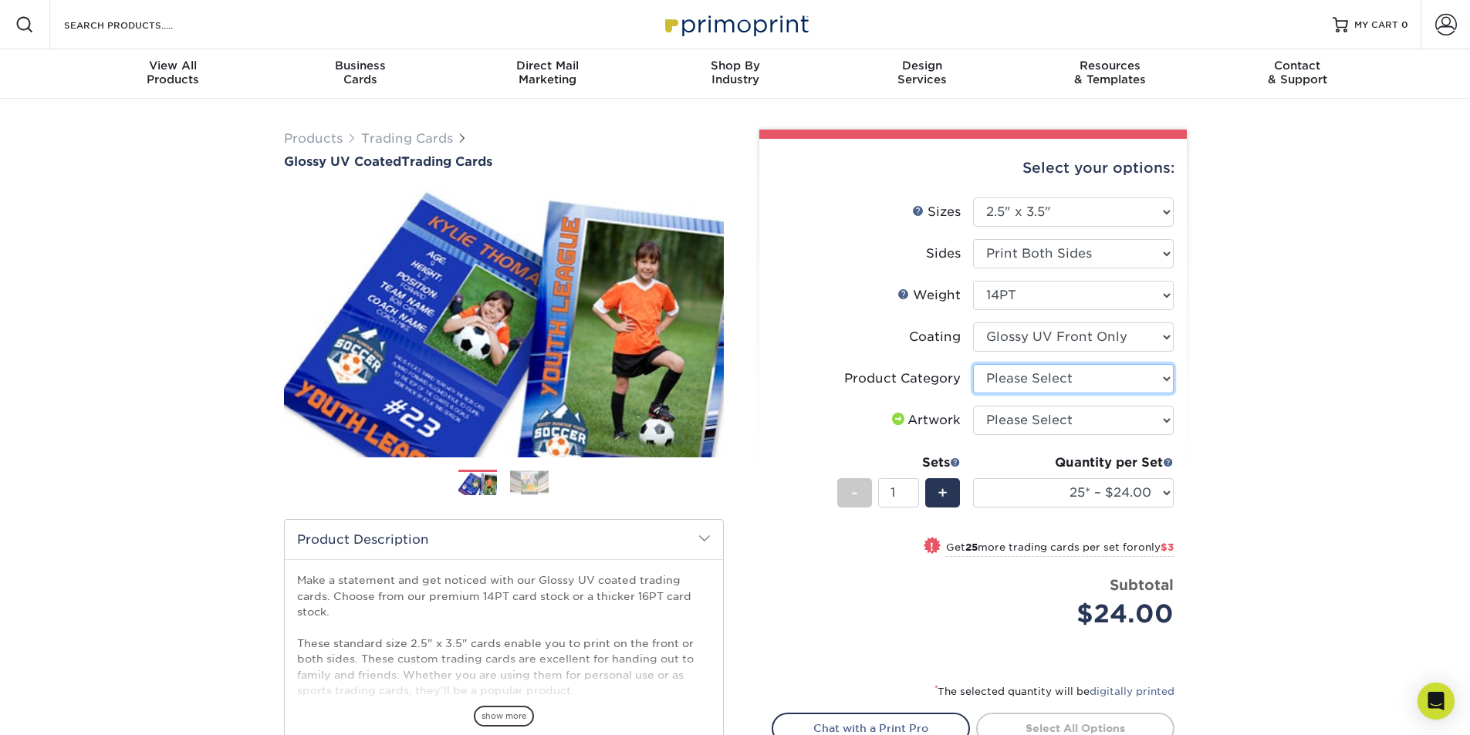
click at [1119, 381] on select "Please Select Trading Cards" at bounding box center [1073, 378] width 201 height 29
select select "c2f9bce9-36c2-409d-b101-c29d9d031e18"
click at [973, 364] on select "Please Select Trading Cards" at bounding box center [1073, 378] width 201 height 29
click at [1111, 421] on select "Please Select I will upload files I need a design - $100" at bounding box center [1073, 420] width 201 height 29
select select "upload"
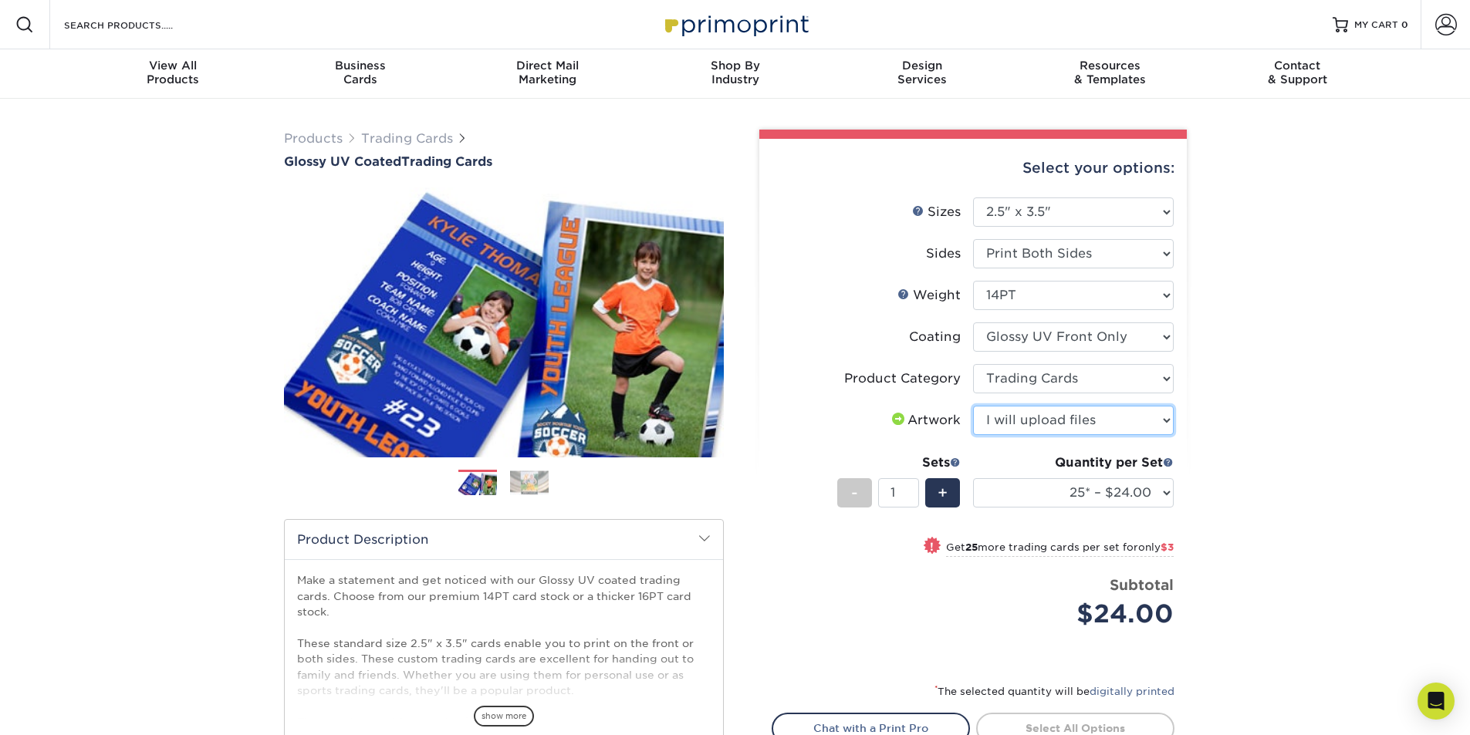
click at [973, 406] on select "Please Select I will upload files I need a design - $100" at bounding box center [1073, 420] width 201 height 29
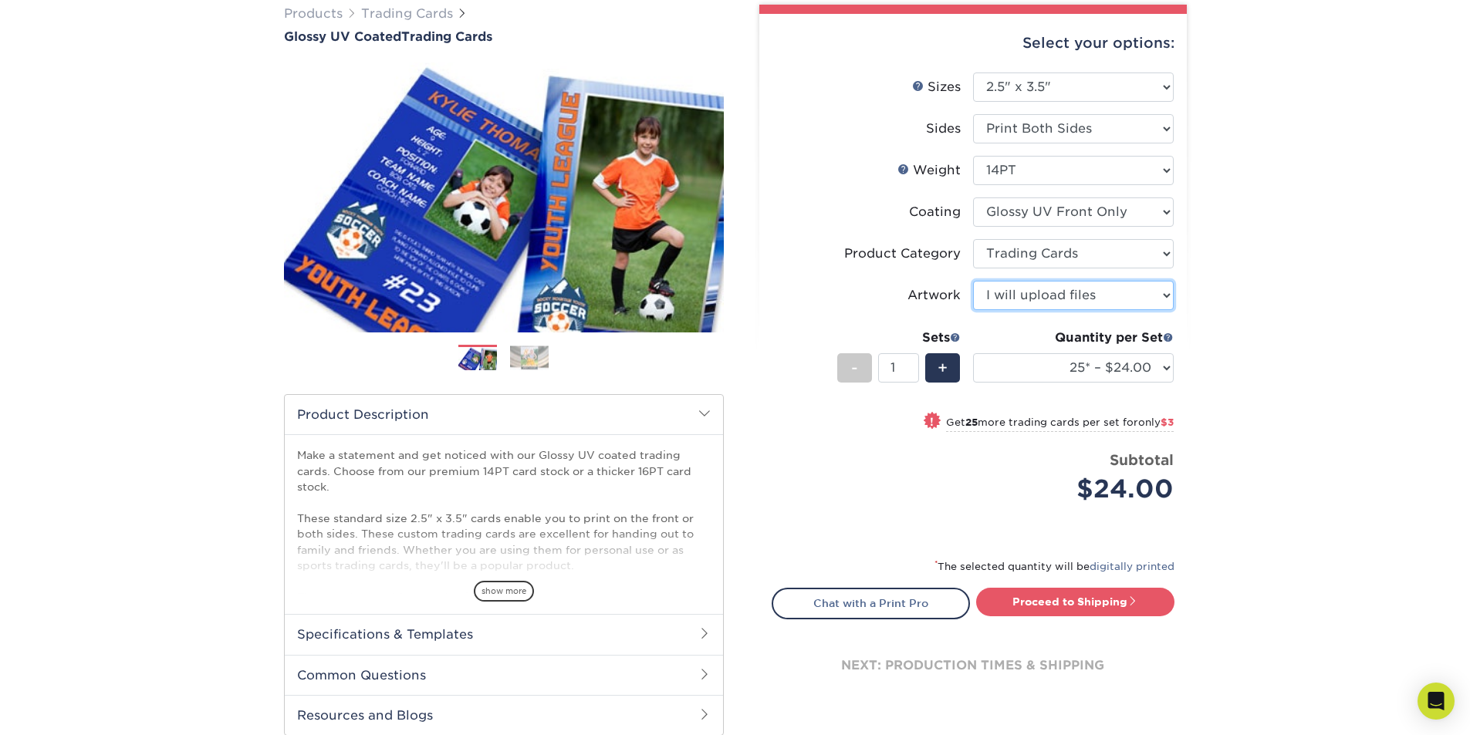
scroll to position [154, 0]
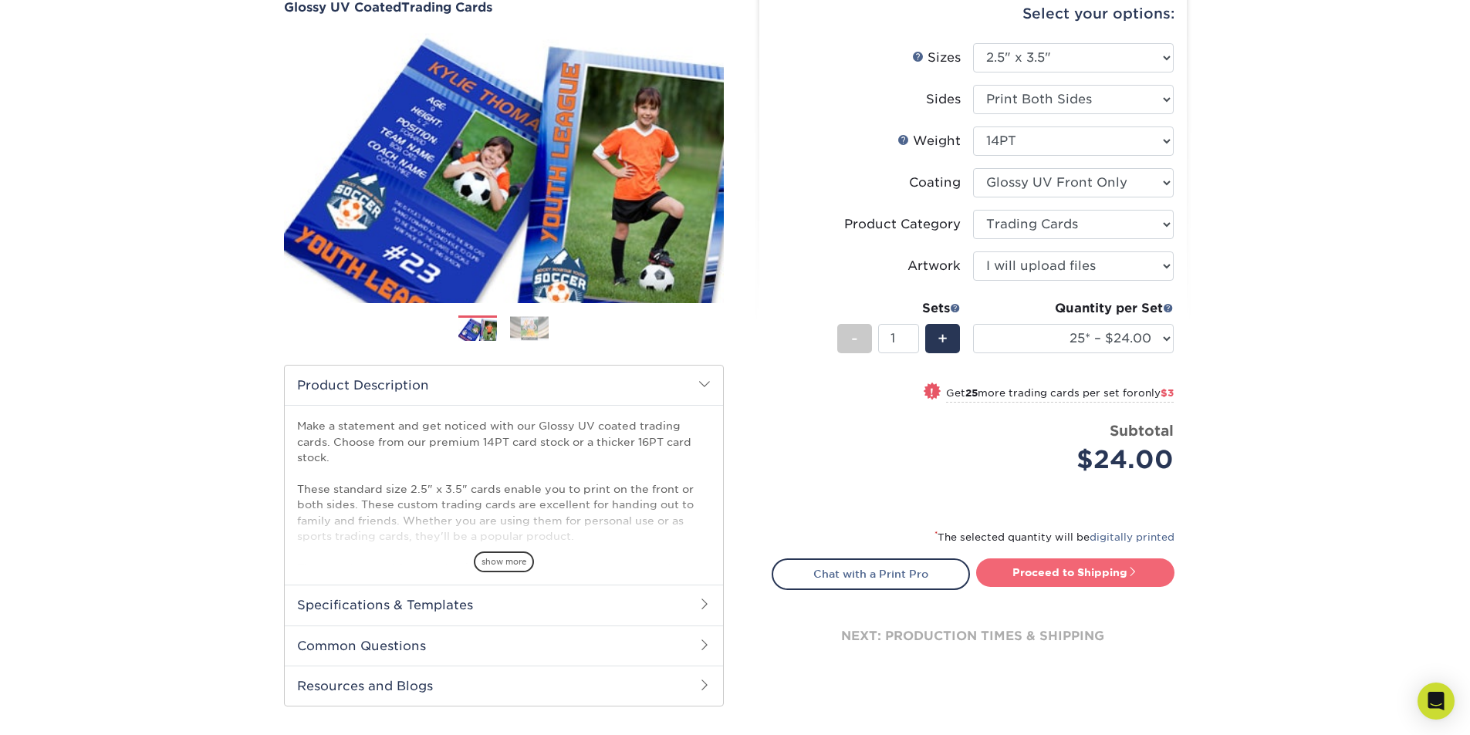
click at [1087, 571] on link "Proceed to Shipping" at bounding box center [1075, 573] width 198 height 28
type input "Set 1"
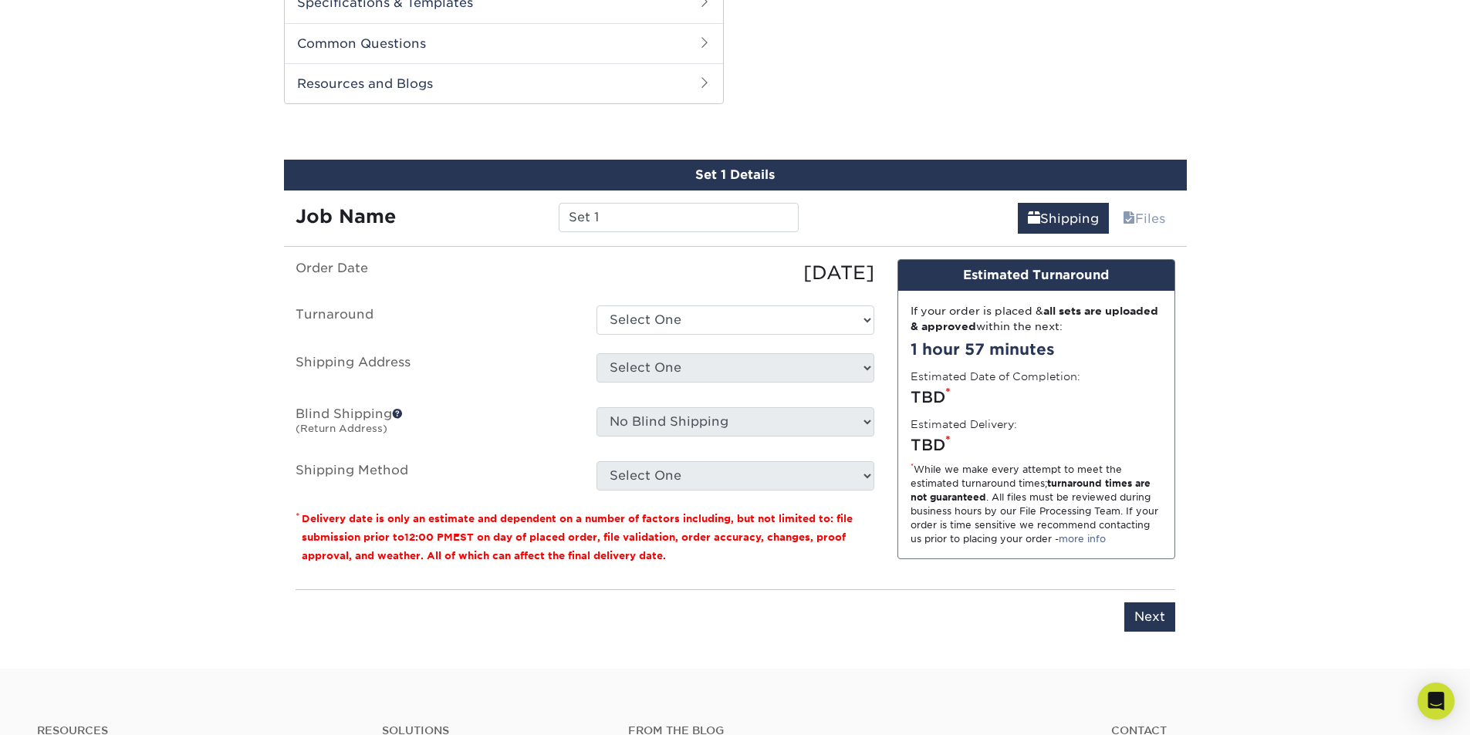
scroll to position [785, 0]
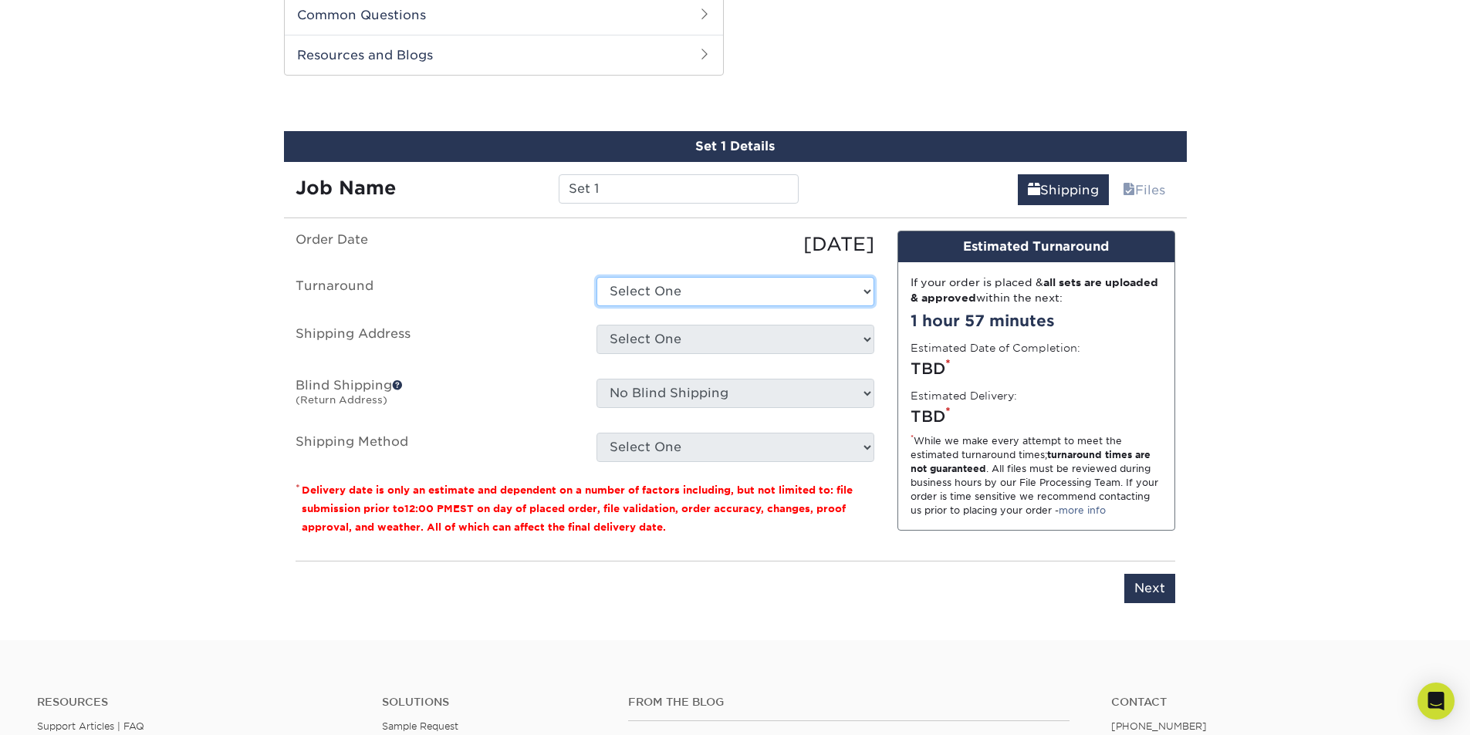
click at [775, 300] on select "Select One 2-4 Business Days 2 Day Next Business Day" at bounding box center [735, 291] width 278 height 29
select select "cc8d3b44-43e5-4703-b291-cc4a99b3f81d"
click at [596, 277] on select "Select One 2-4 Business Days 2 Day Next Business Day" at bounding box center [735, 291] width 278 height 29
click at [771, 333] on select "Select One + Add New Address - Login" at bounding box center [735, 339] width 278 height 29
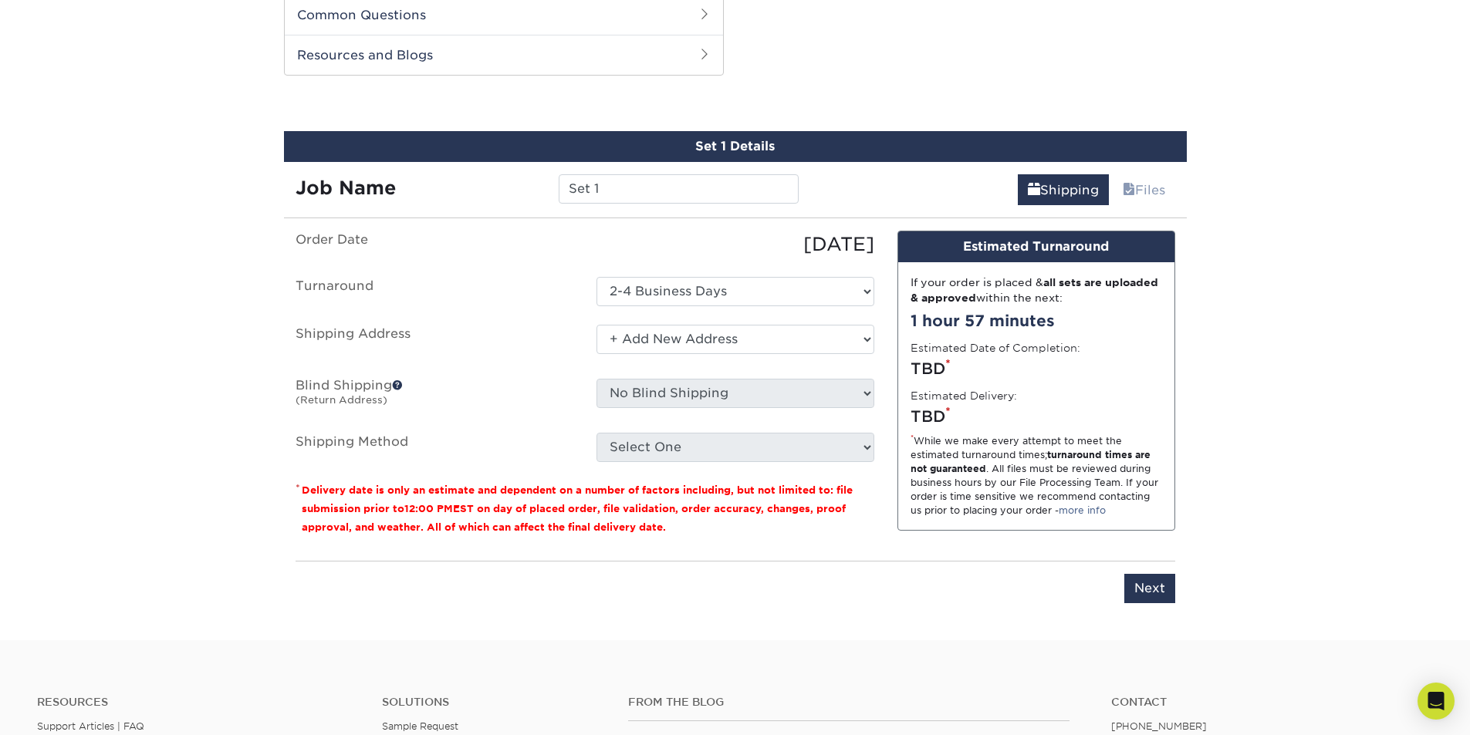
click at [596, 325] on select "Select One + Add New Address - Login" at bounding box center [735, 339] width 278 height 29
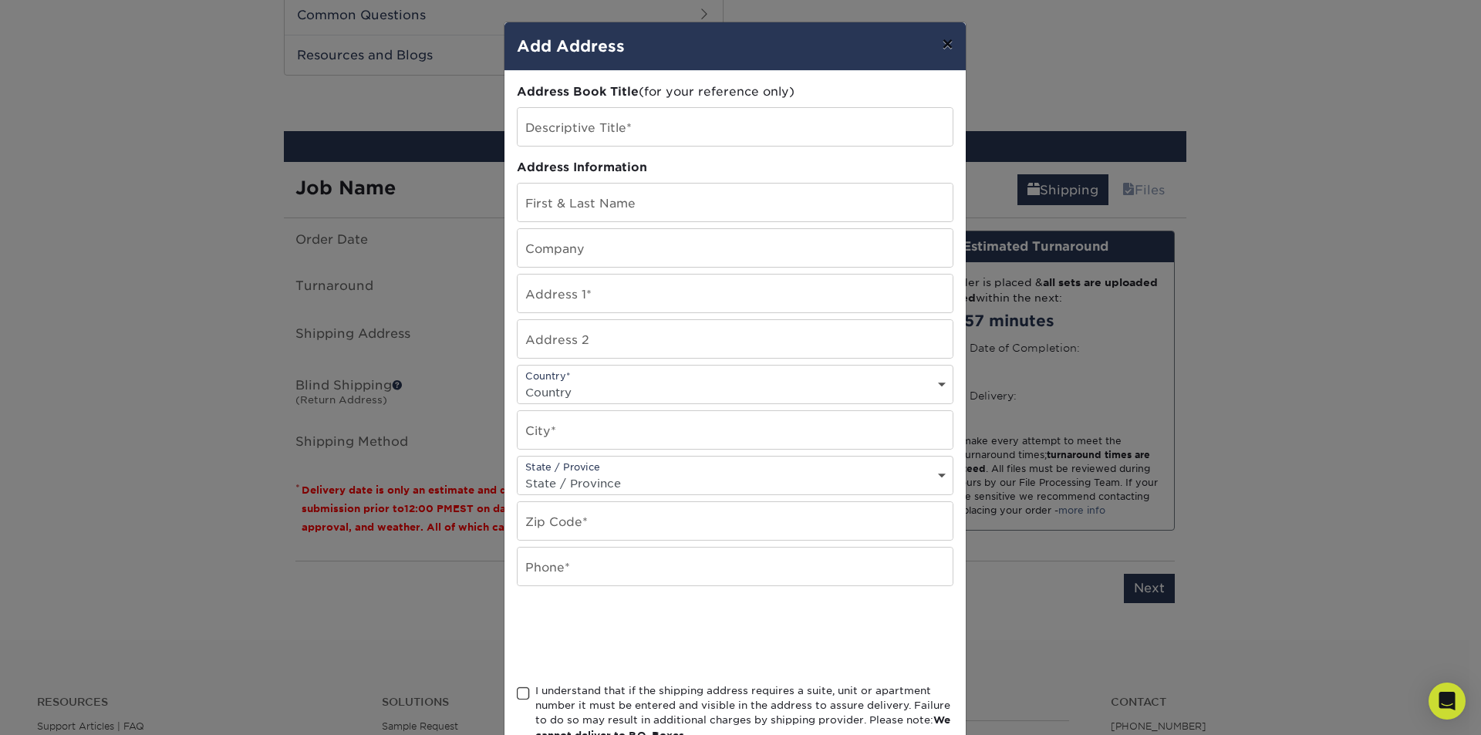
click at [940, 33] on button "×" at bounding box center [947, 43] width 35 height 43
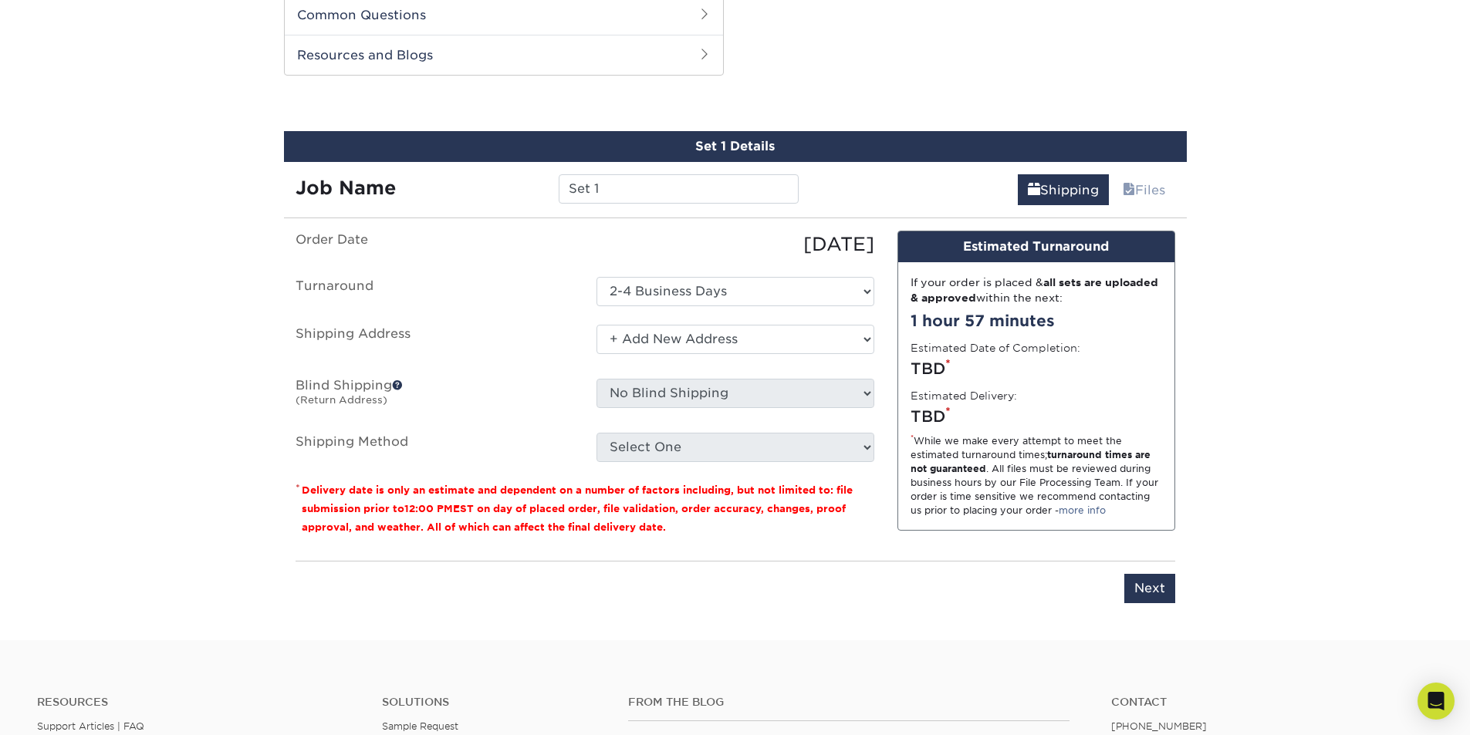
click at [746, 410] on div "No Blind Shipping + Add New Address" at bounding box center [735, 396] width 301 height 35
click at [748, 351] on div "Select One + Add New Address - Login" at bounding box center [735, 342] width 301 height 35
click at [749, 337] on select "Select One + Add New Address - Login" at bounding box center [735, 339] width 278 height 29
click at [596, 354] on select "Select One + Add New Address - Login" at bounding box center [735, 339] width 278 height 29
select select "-1"
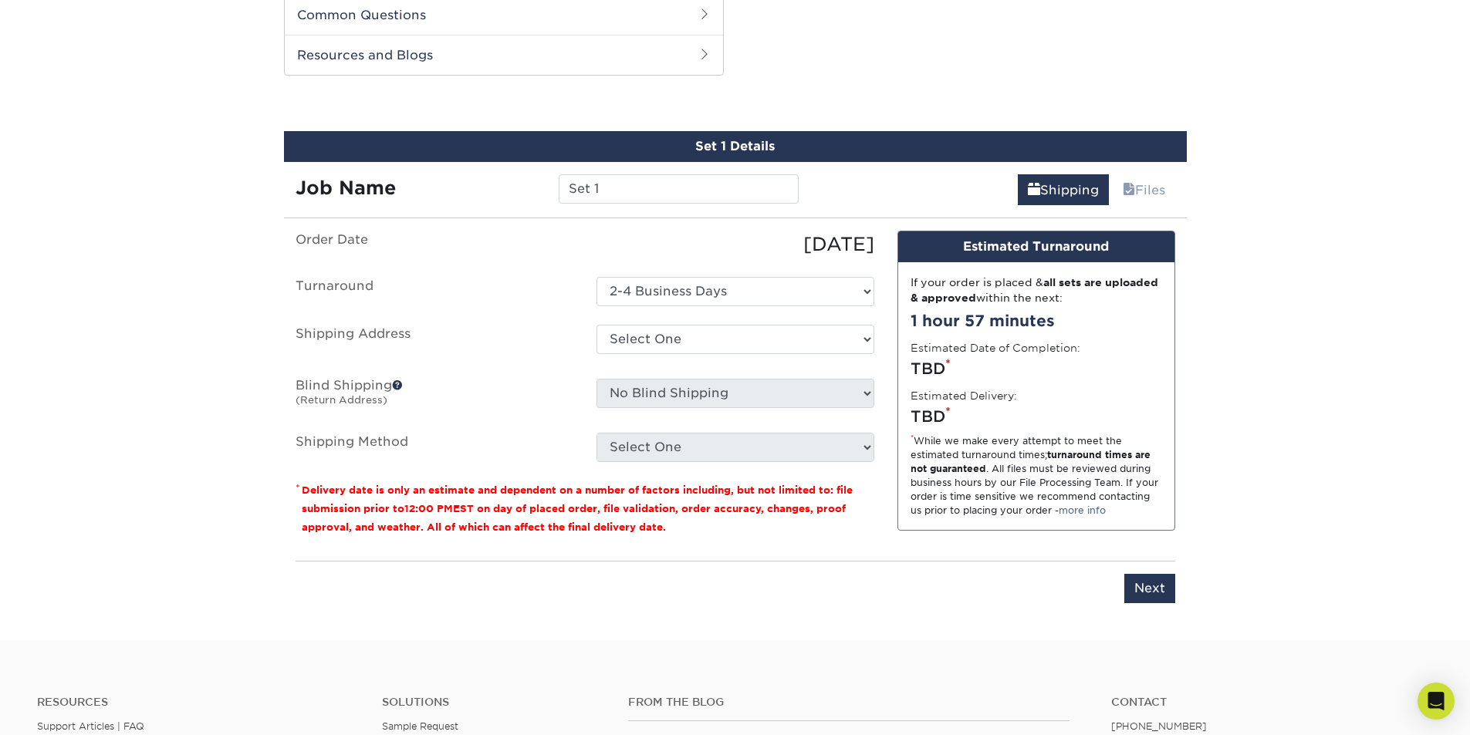
scroll to position [0, 0]
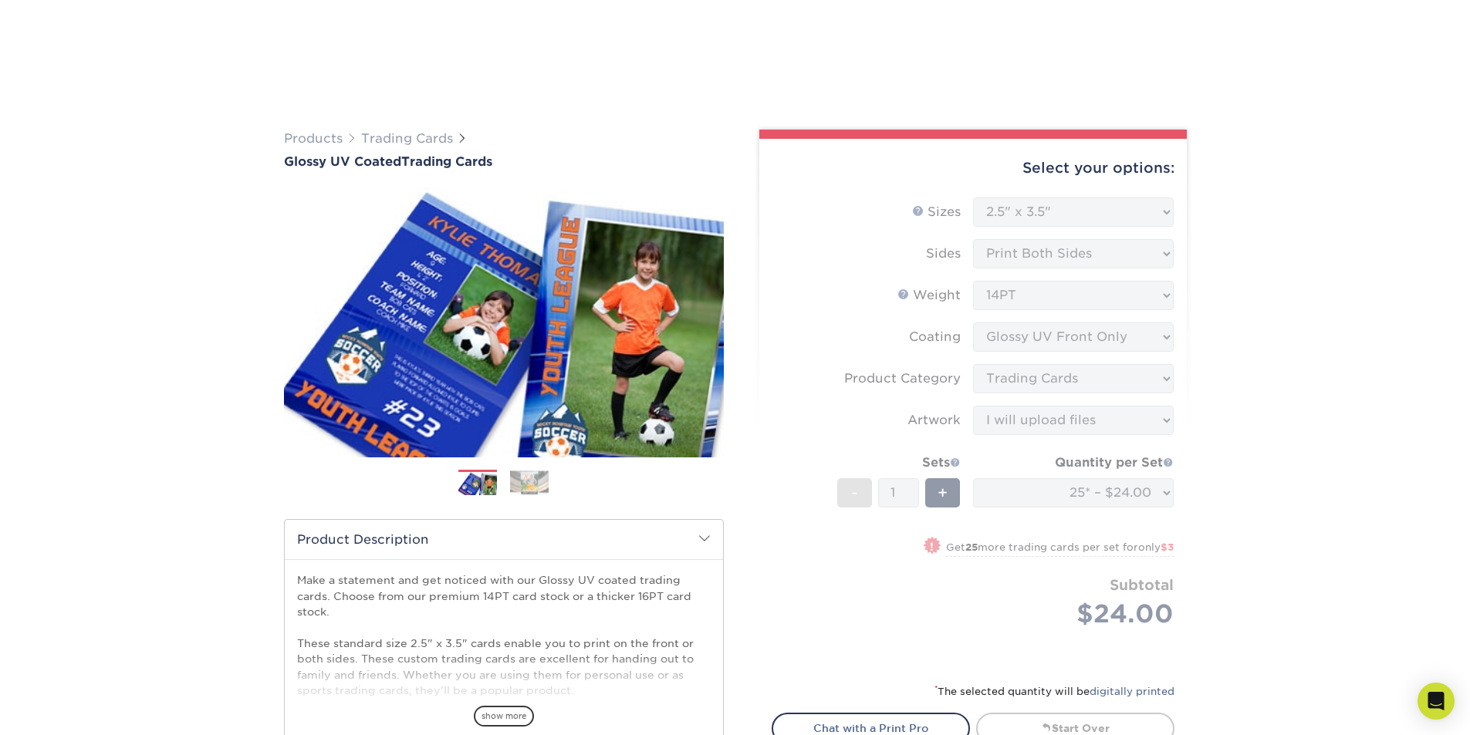
click at [741, 403] on div "Select your options: Sizes Help Sizes Please Select 2.5" x 3.5" Sides - 1" at bounding box center [966, 505] width 463 height 750
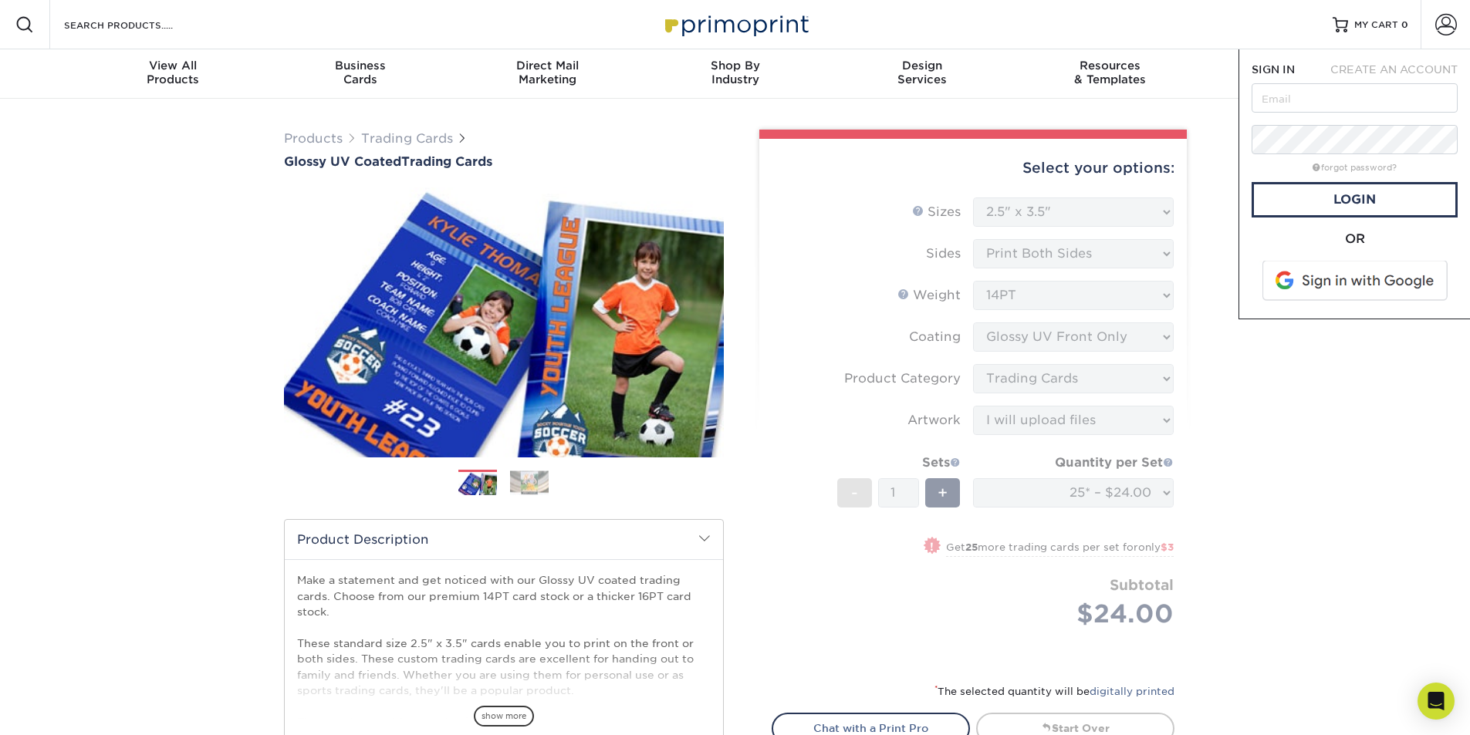
click at [1321, 278] on span at bounding box center [1355, 281] width 197 height 40
click at [1326, 276] on span at bounding box center [1355, 281] width 197 height 40
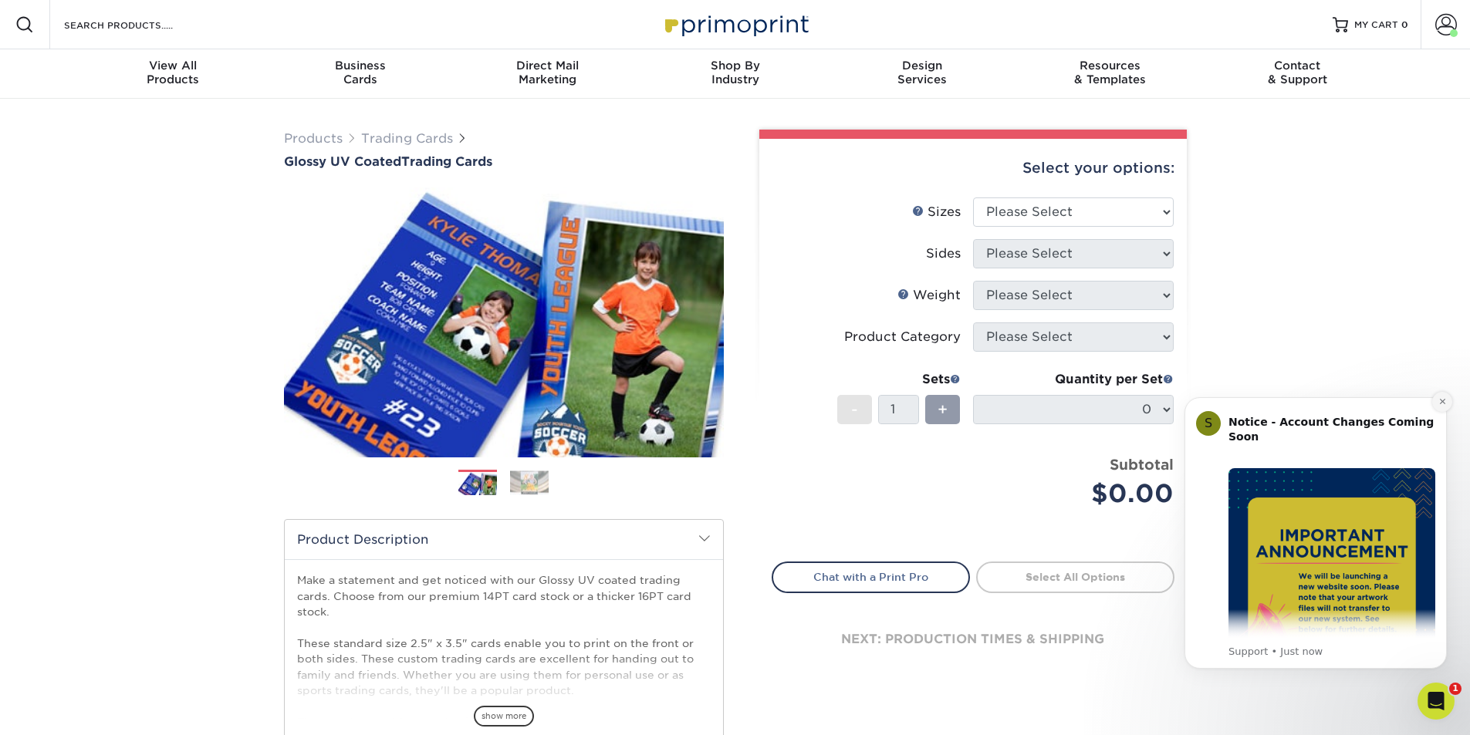
click at [1442, 401] on icon "Dismiss notification" at bounding box center [1441, 401] width 5 height 5
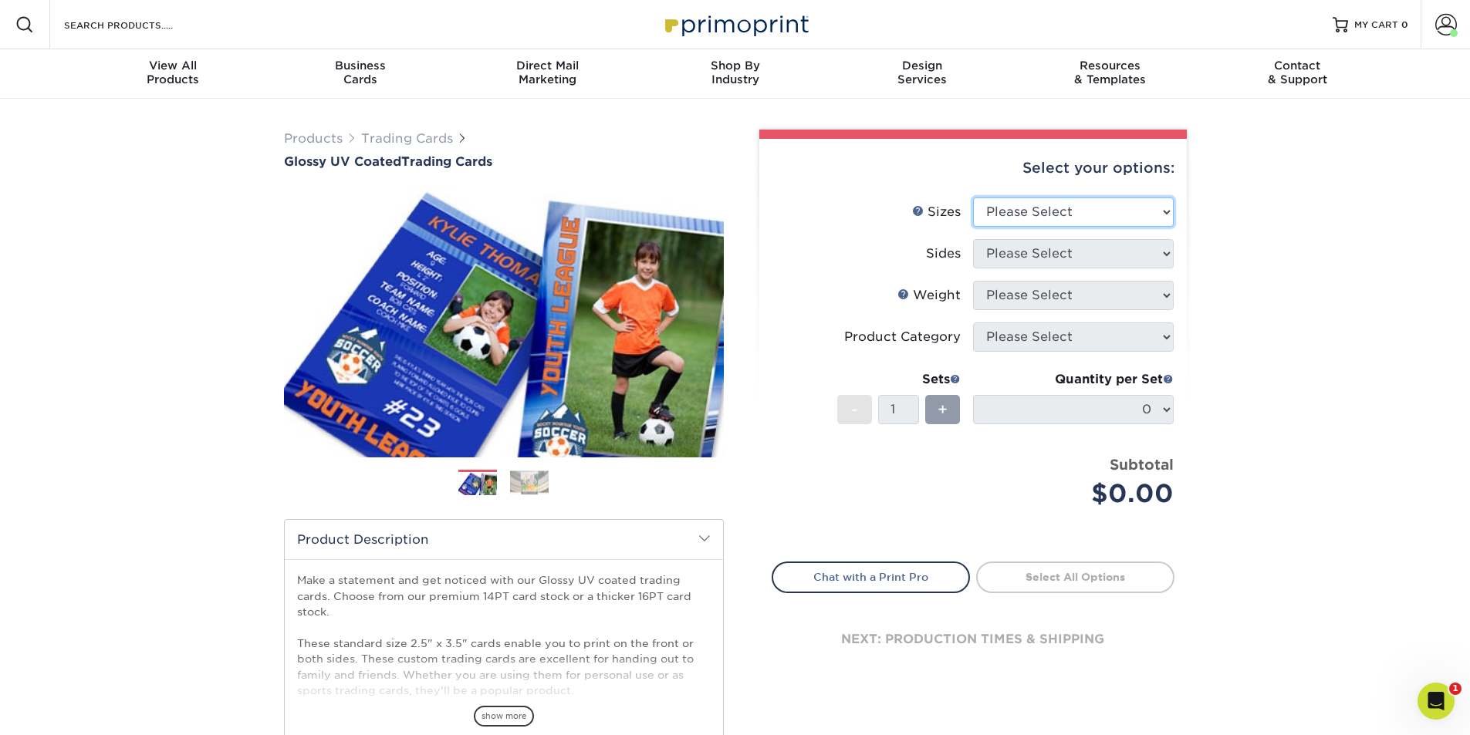
click at [1095, 219] on select "Please Select 2.5" x 3.5"" at bounding box center [1073, 211] width 201 height 29
select select "2.50x3.50"
click at [973, 197] on select "Please Select 2.5" x 3.5"" at bounding box center [1073, 211] width 201 height 29
click at [1075, 257] on select "Please Select Print Both Sides Print Front Only" at bounding box center [1073, 253] width 201 height 29
select select "13abbda7-1d64-4f25-8bb2-c179b224825d"
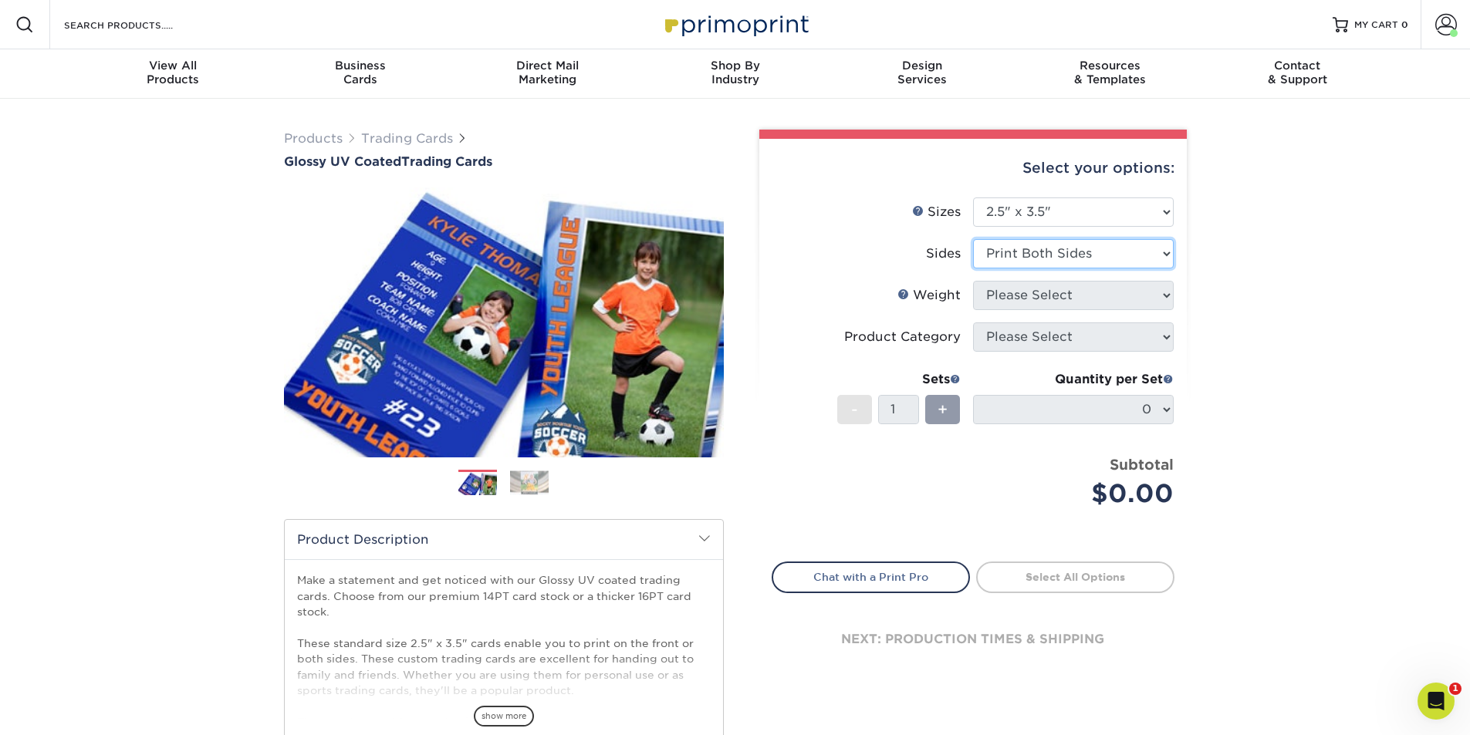
click at [973, 239] on select "Please Select Print Both Sides Print Front Only" at bounding box center [1073, 253] width 201 height 29
click at [1075, 292] on select "Please Select 16PT 14PT 18PT C1S" at bounding box center [1073, 295] width 201 height 29
select select "14PT"
click at [973, 281] on select "Please Select 16PT 14PT 18PT C1S" at bounding box center [1073, 295] width 201 height 29
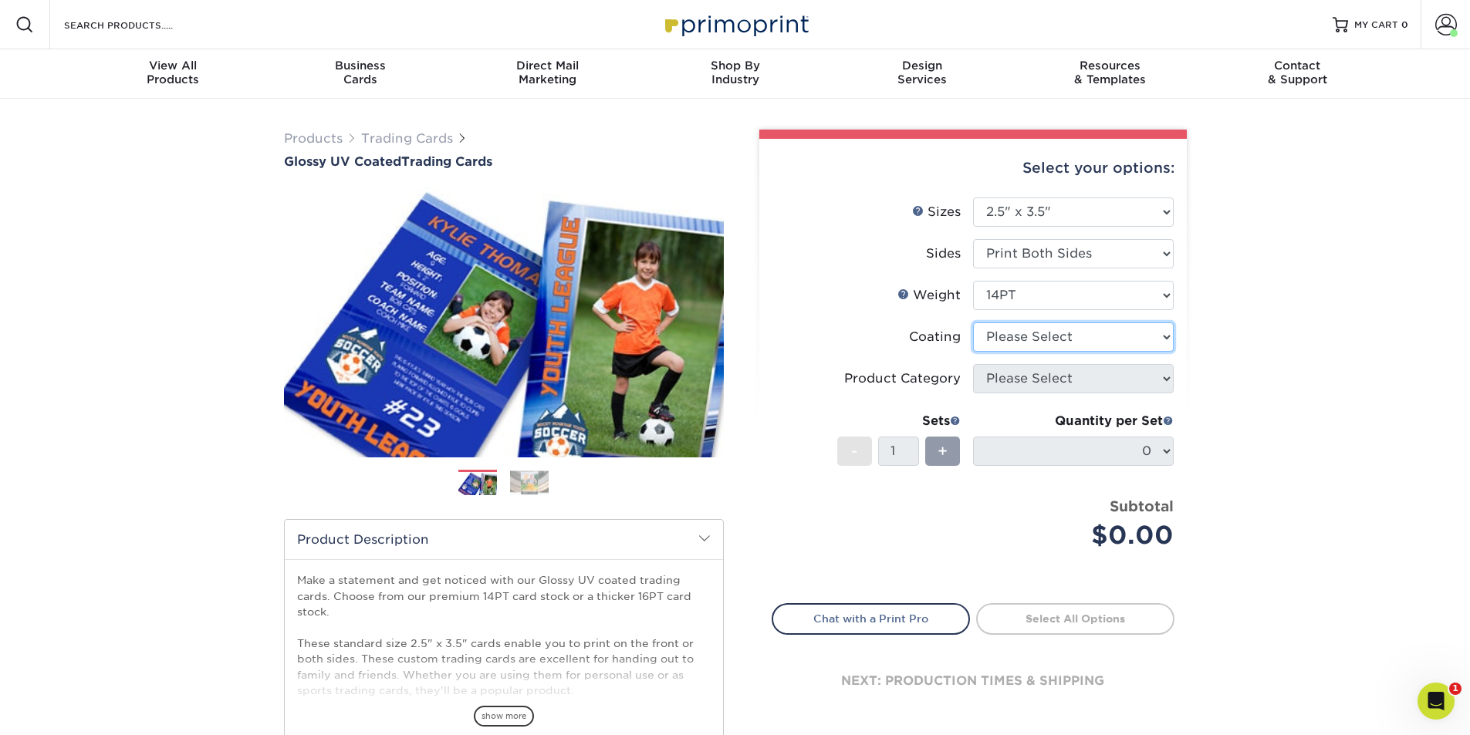
click at [1057, 336] on select at bounding box center [1073, 336] width 201 height 29
select select "1e8116af-acfc-44b1-83dc-8181aa338834"
click at [973, 322] on select at bounding box center [1073, 336] width 201 height 29
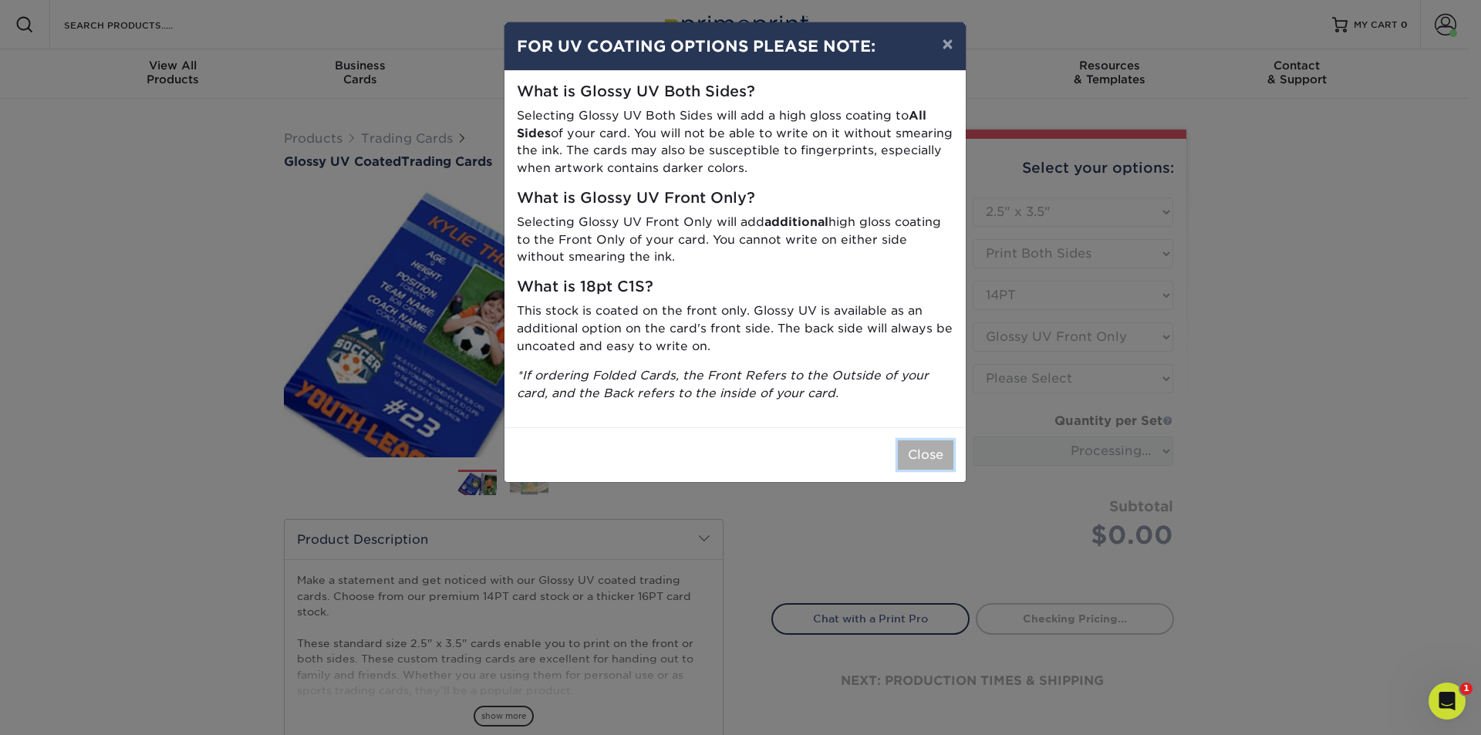
click at [940, 450] on button "Close" at bounding box center [926, 454] width 56 height 29
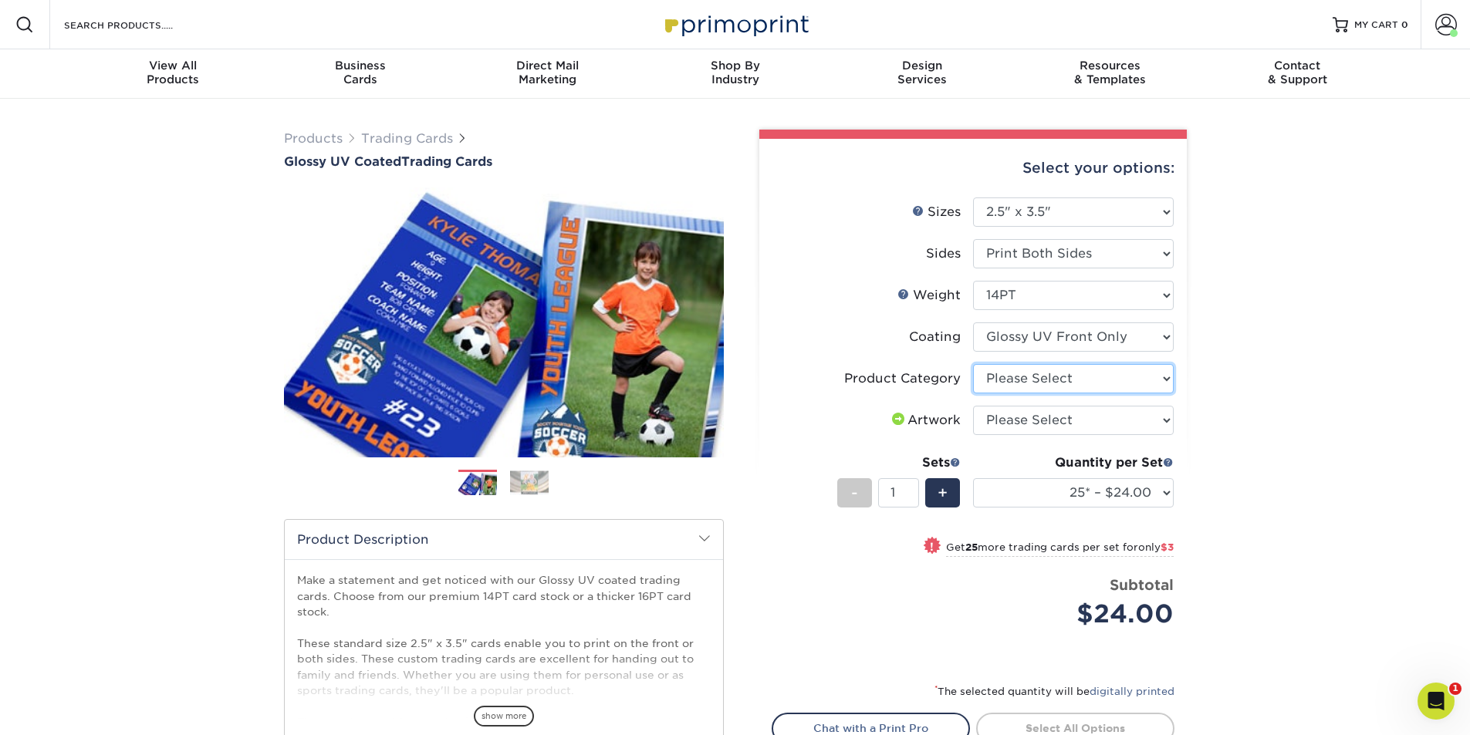
click at [1116, 378] on select "Please Select Trading Cards" at bounding box center [1073, 378] width 201 height 29
select select "c2f9bce9-36c2-409d-b101-c29d9d031e18"
click at [973, 364] on select "Please Select Trading Cards" at bounding box center [1073, 378] width 201 height 29
click at [1093, 422] on select "Please Select I will upload files I need a design - $100" at bounding box center [1073, 420] width 201 height 29
select select "upload"
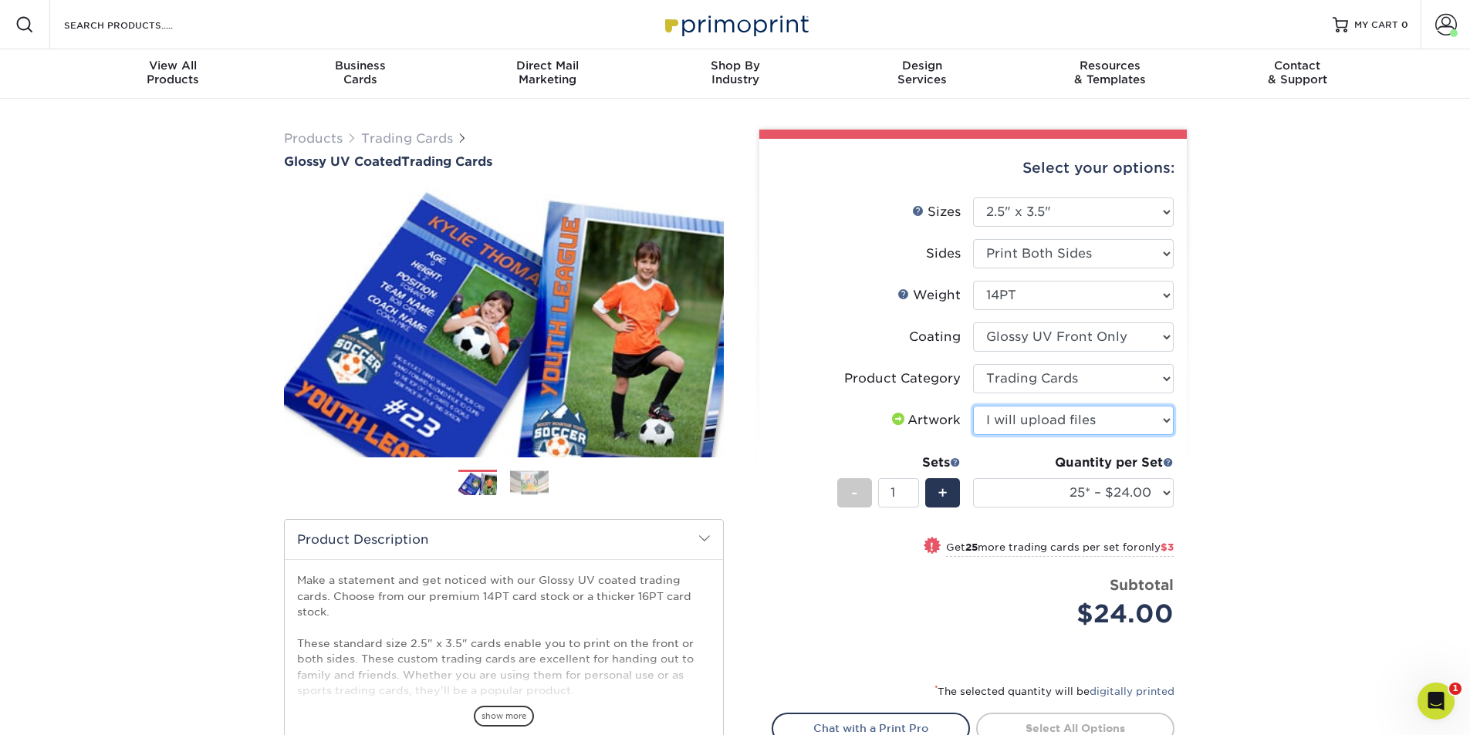
click at [973, 406] on select "Please Select I will upload files I need a design - $100" at bounding box center [1073, 420] width 201 height 29
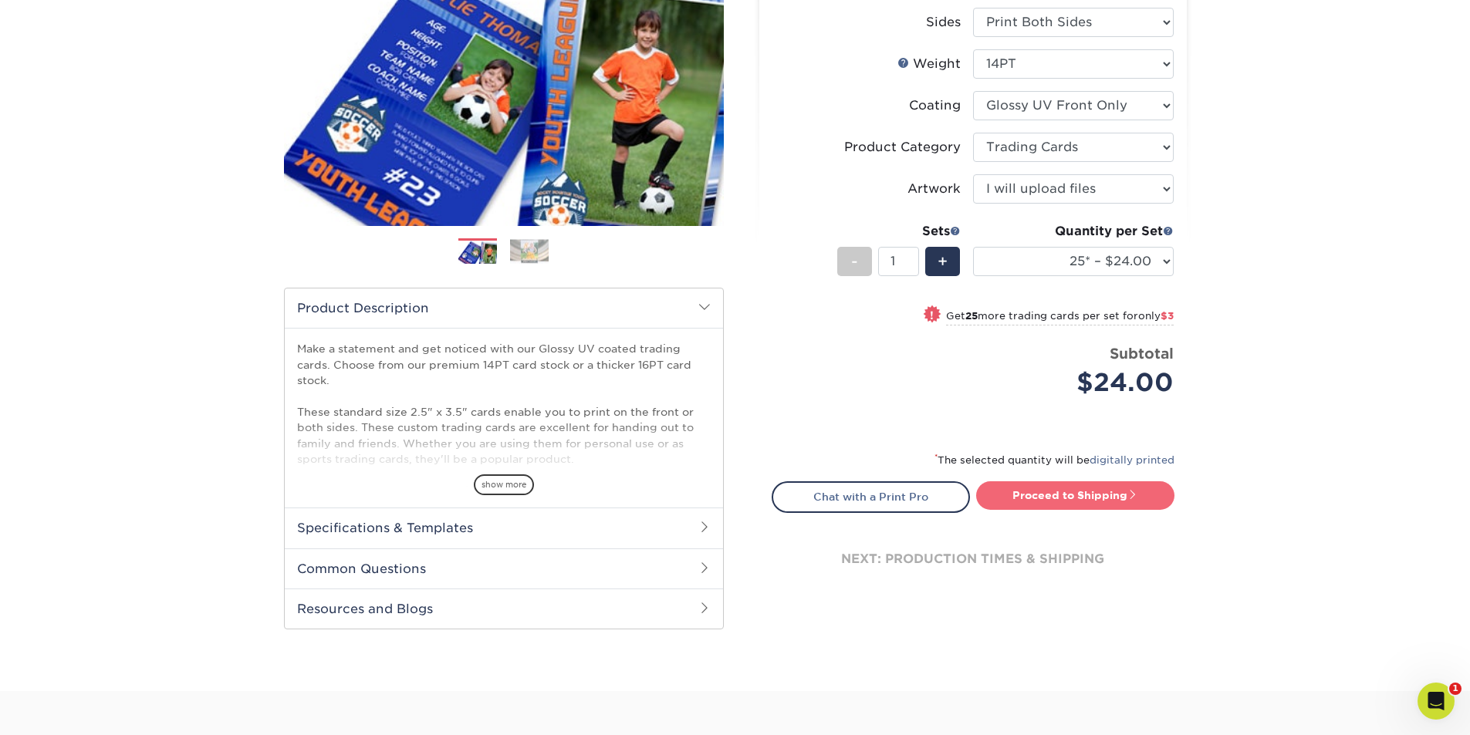
click at [1075, 507] on link "Proceed to Shipping" at bounding box center [1075, 495] width 198 height 28
type input "Set 1"
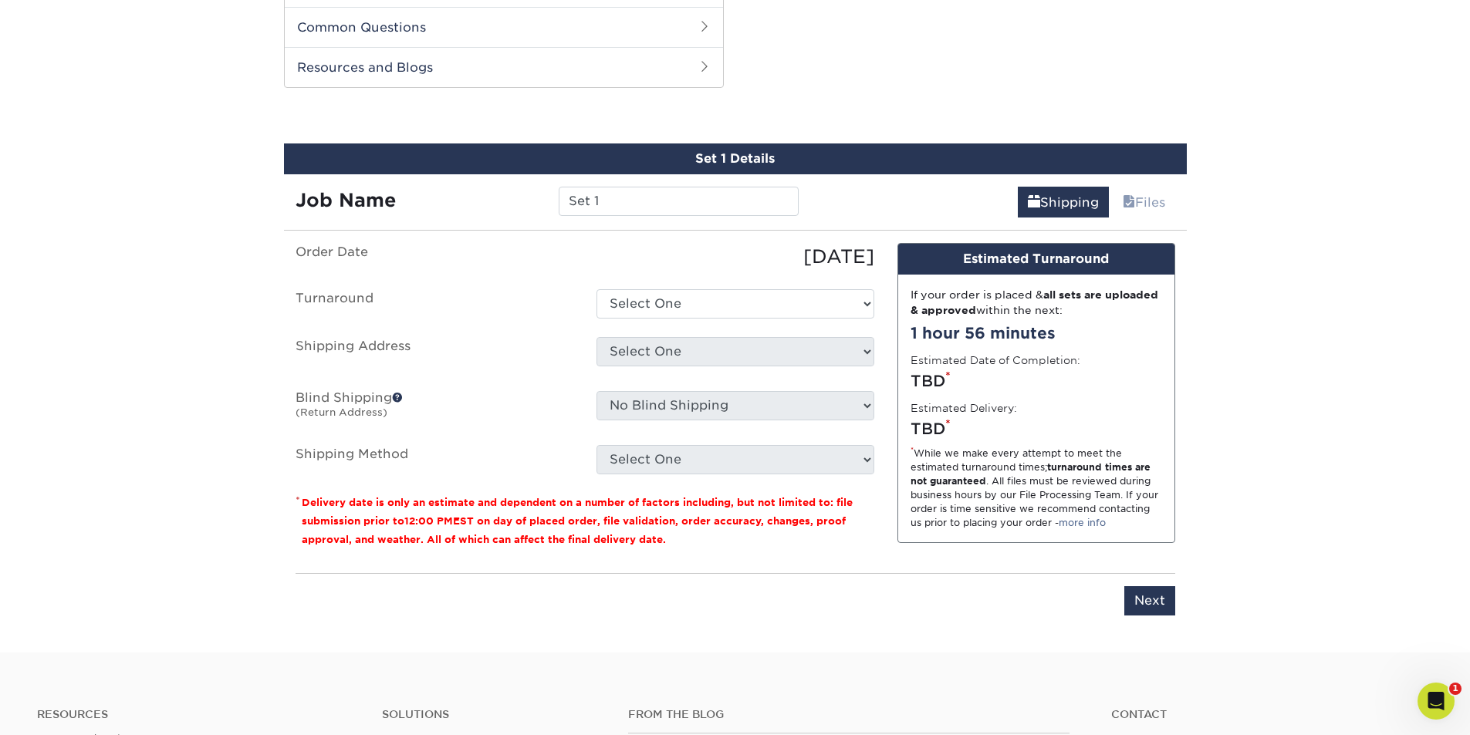
scroll to position [785, 0]
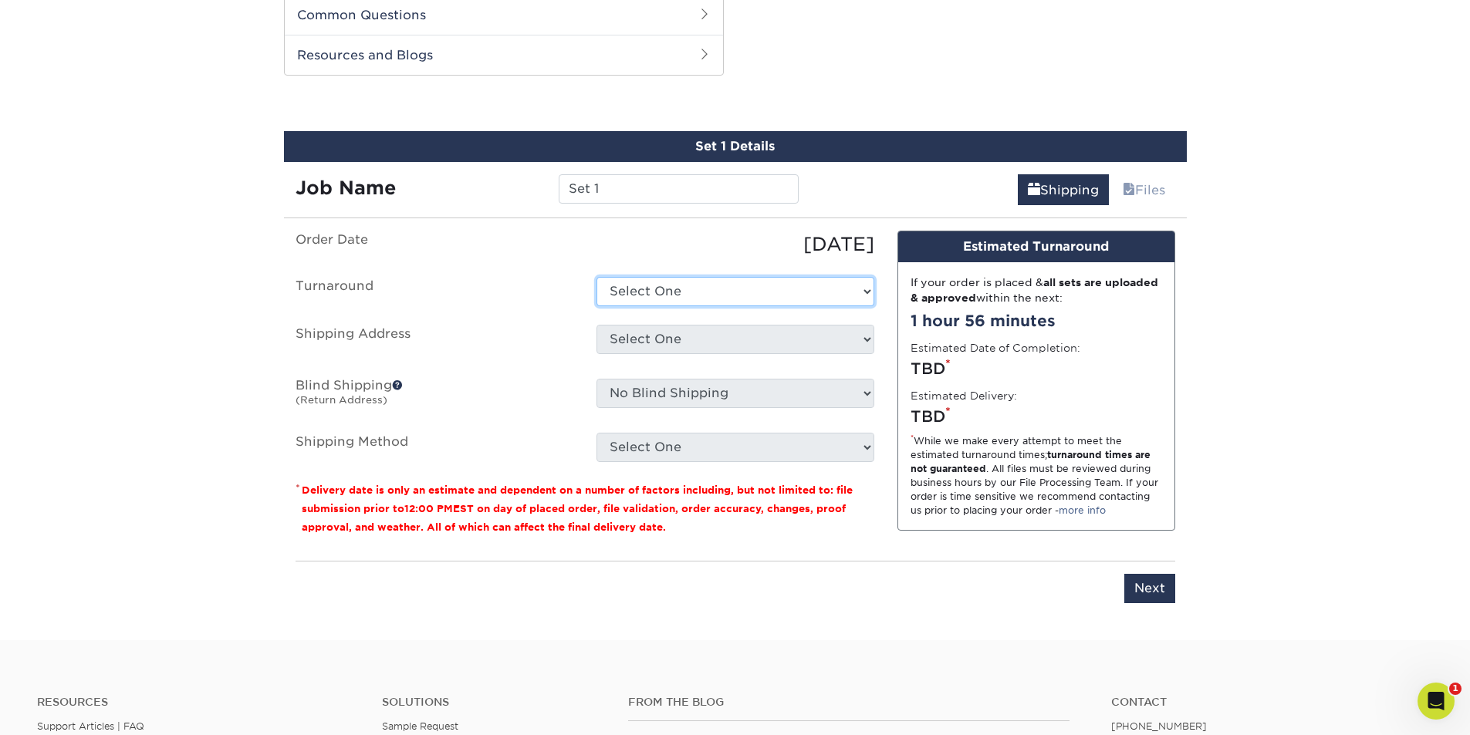
click at [822, 296] on select "Select One 2-4 Business Days 2 Day Next Business Day" at bounding box center [735, 291] width 278 height 29
select select "cc8d3b44-43e5-4703-b291-cc4a99b3f81d"
click at [596, 277] on select "Select One 2-4 Business Days 2 Day Next Business Day" at bounding box center [735, 291] width 278 height 29
click at [805, 349] on select "Select One + Add New Address" at bounding box center [735, 339] width 278 height 29
select select "newaddress"
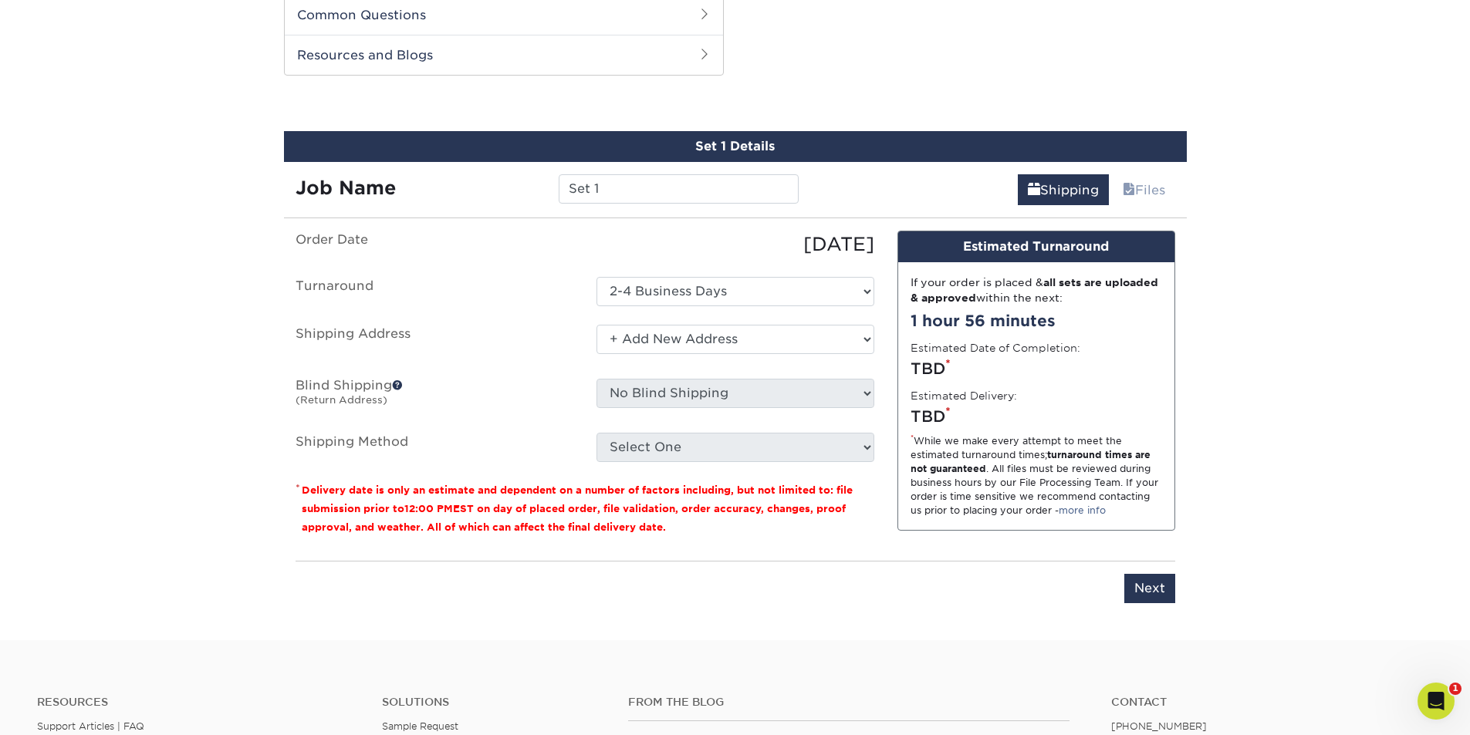
click at [596, 325] on select "Select One + Add New Address" at bounding box center [735, 339] width 278 height 29
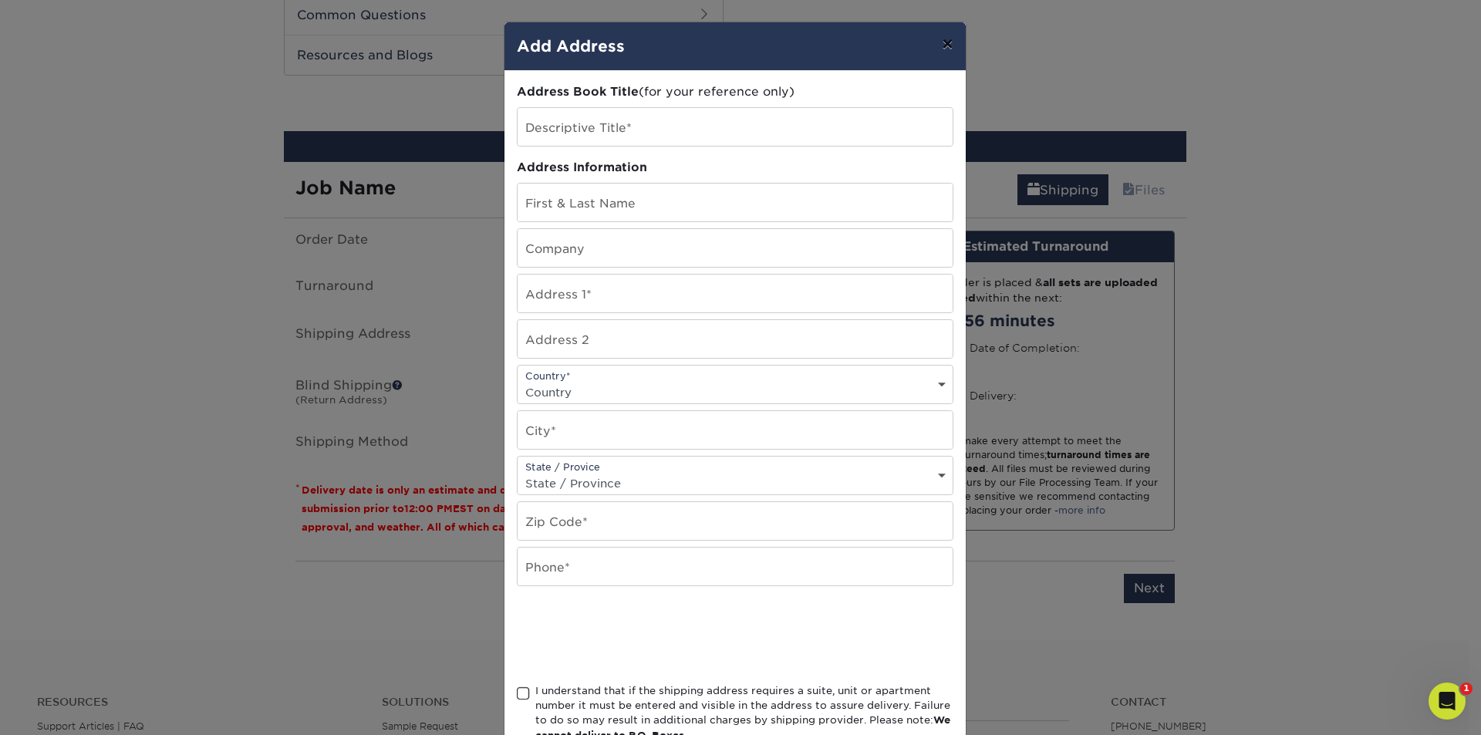
click at [947, 44] on button "×" at bounding box center [947, 43] width 35 height 43
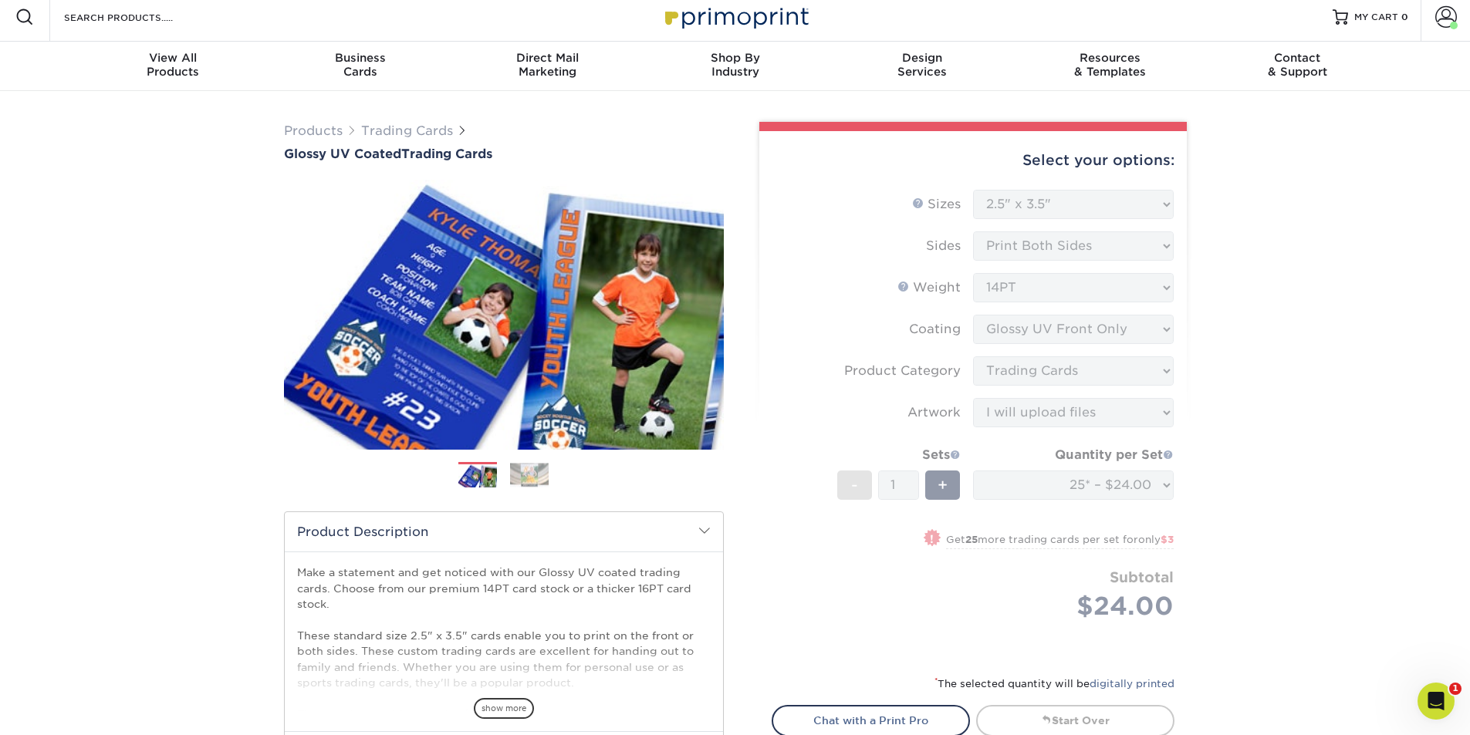
scroll to position [0, 0]
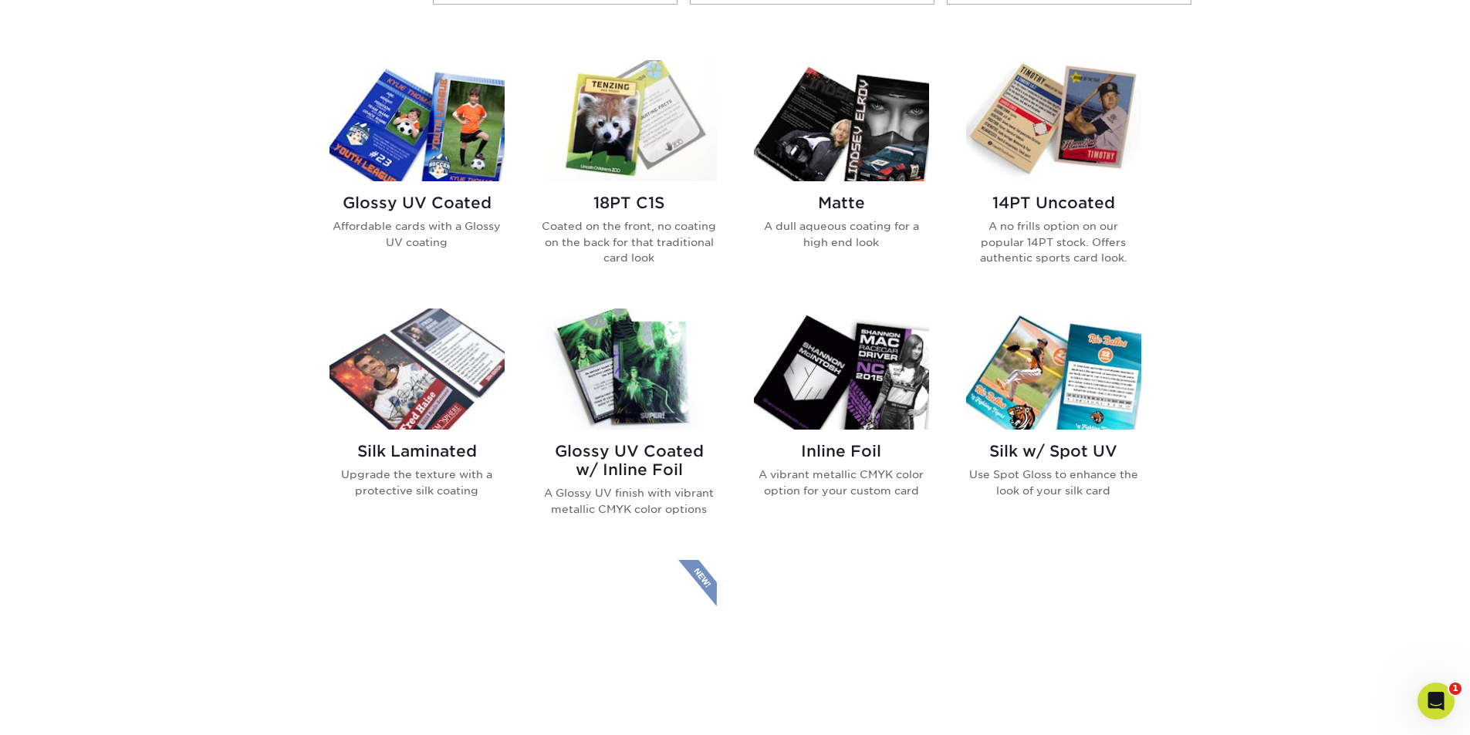
scroll to position [771, 0]
